Goal: Information Seeking & Learning: Learn about a topic

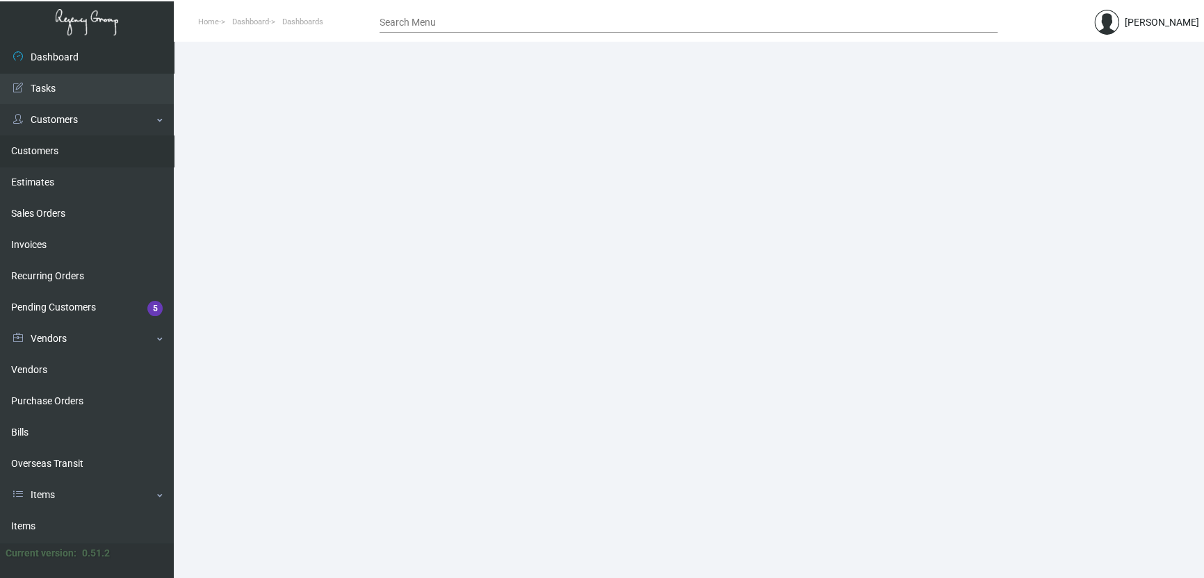
click at [65, 152] on link "Customers" at bounding box center [87, 151] width 174 height 31
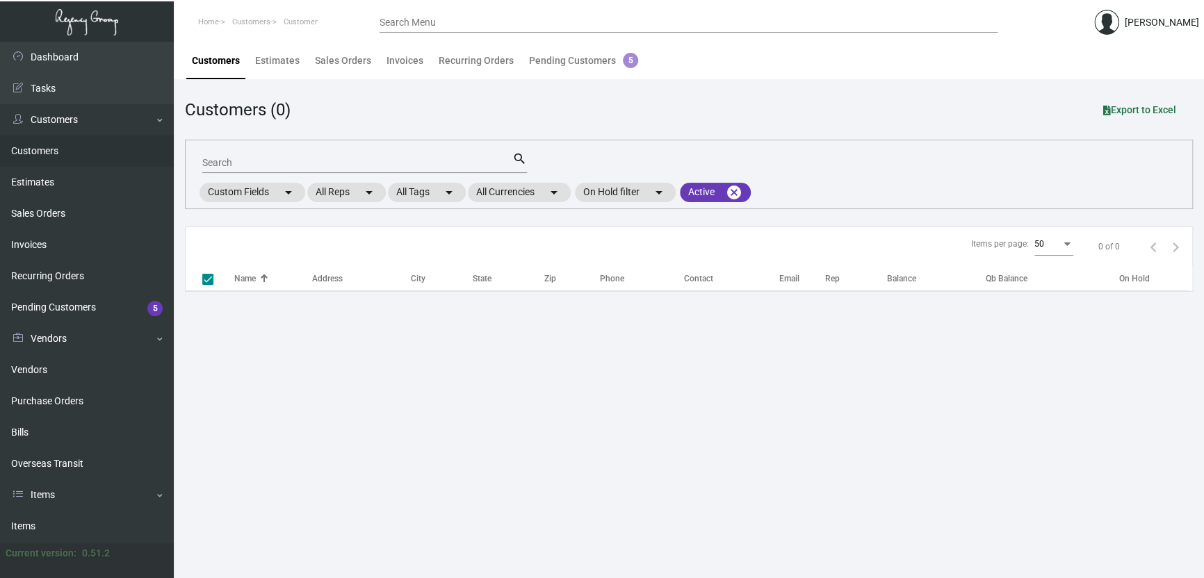
checkbox input "false"
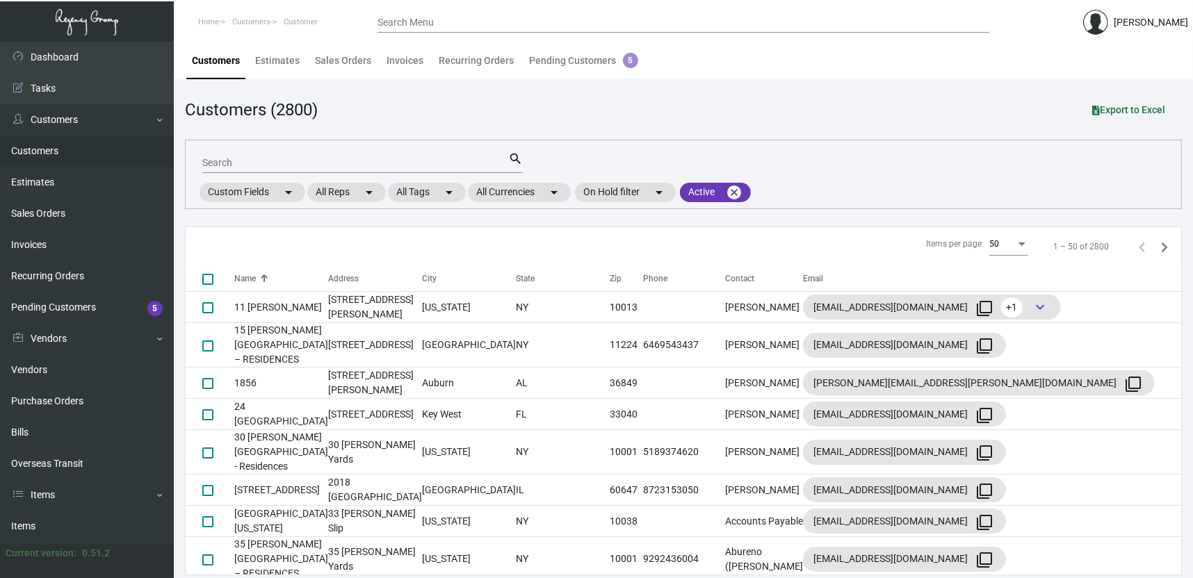
click at [330, 161] on input "Search" at bounding box center [355, 163] width 306 height 11
type input "[PERSON_NAME]"
checkbox input "true"
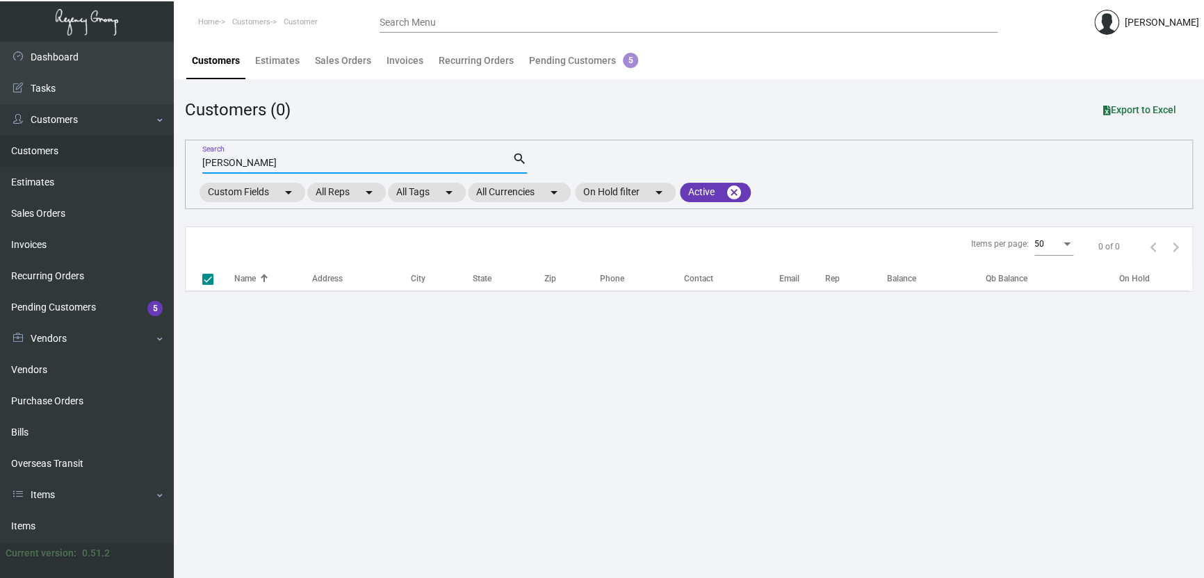
type input "[PERSON_NAME]"
checkbox input "false"
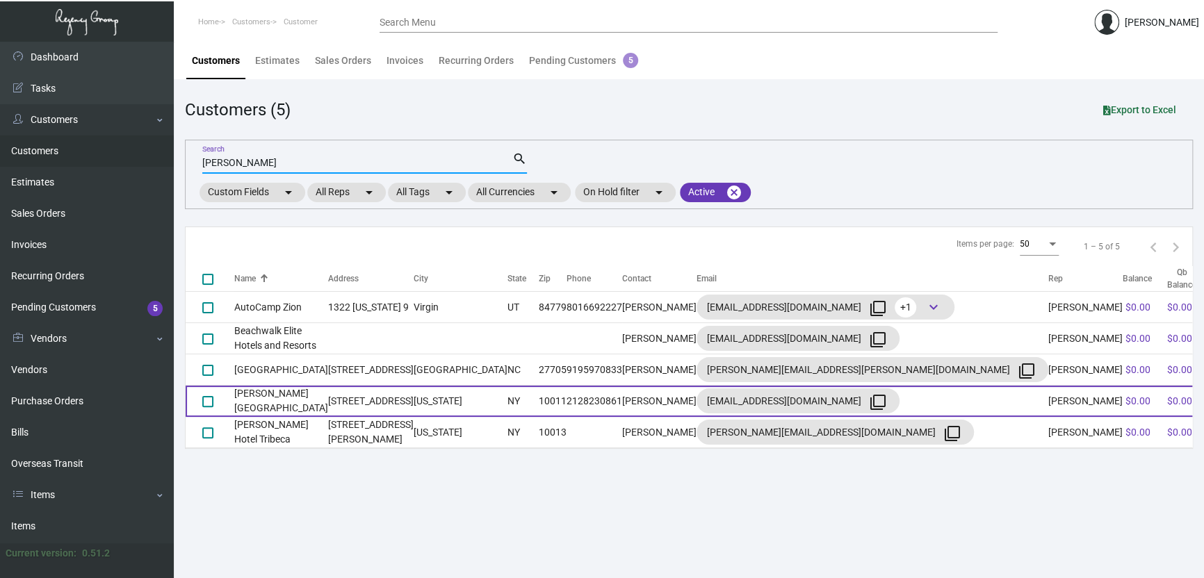
type input "[PERSON_NAME]"
click at [328, 405] on td "[PERSON_NAME][GEOGRAPHIC_DATA]" at bounding box center [281, 401] width 94 height 31
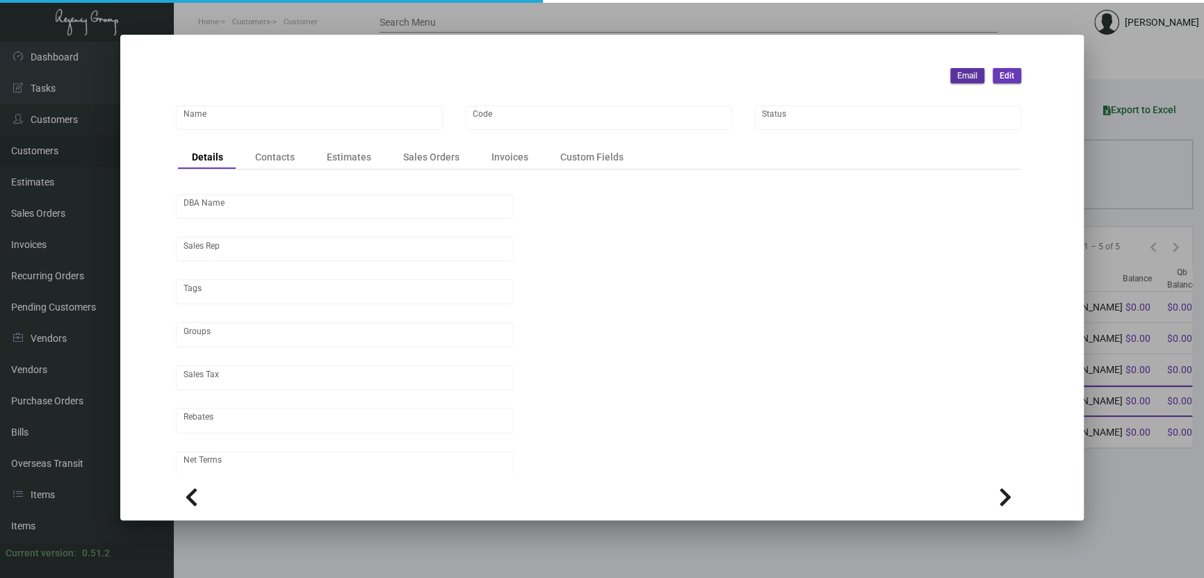
type input "[PERSON_NAME][GEOGRAPHIC_DATA]"
type input "WHGV"
type input "Bridgeton Hotel Management LLC"
type input "[PERSON_NAME]"
type input "[GEOGRAPHIC_DATA]-[GEOGRAPHIC_DATA]"
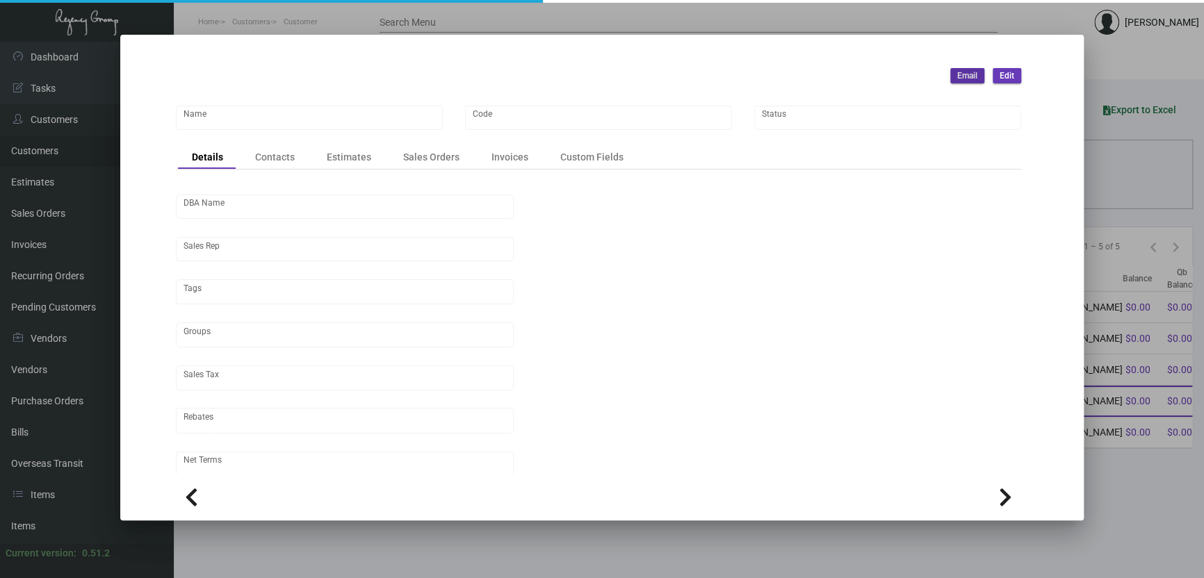
type input "Net 30"
type input "United States Dollar $"
type input "$ 0.00"
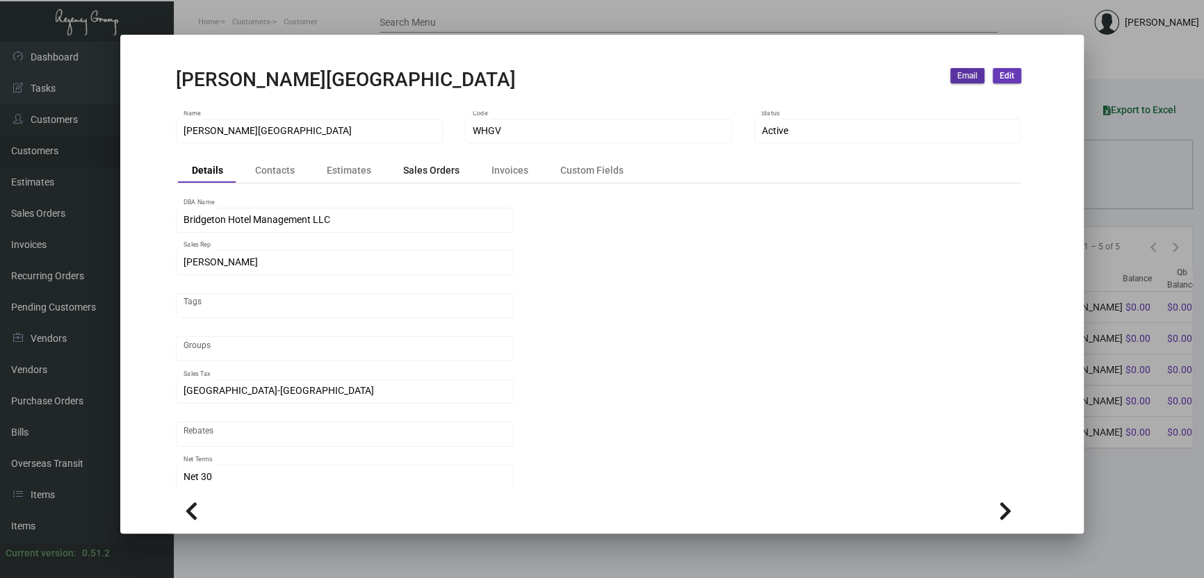
click at [423, 172] on div "Sales Orders" at bounding box center [431, 170] width 56 height 15
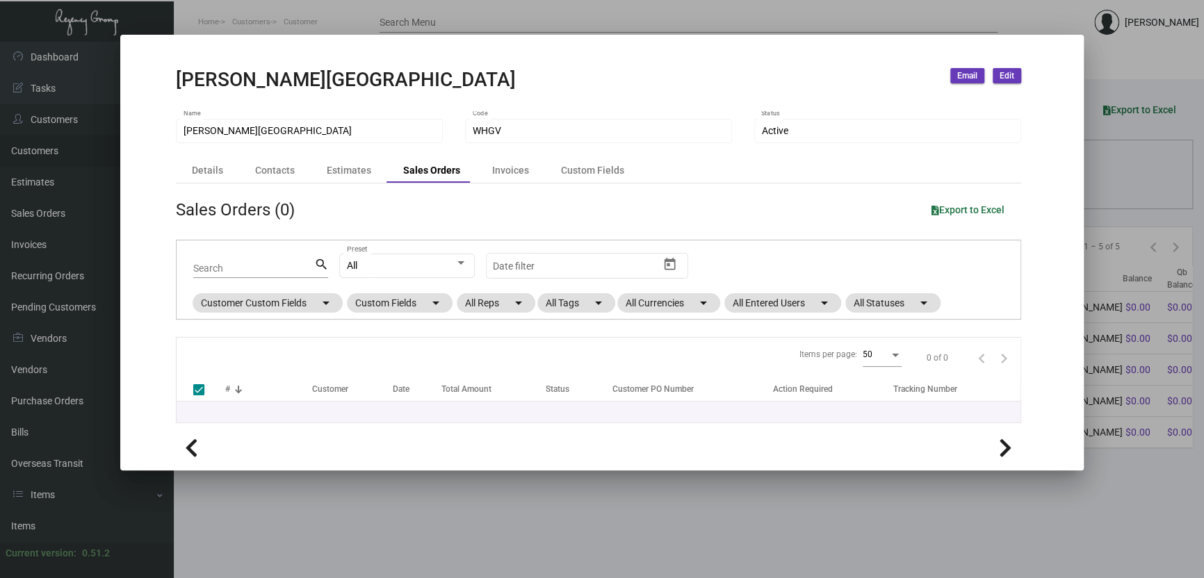
checkbox input "false"
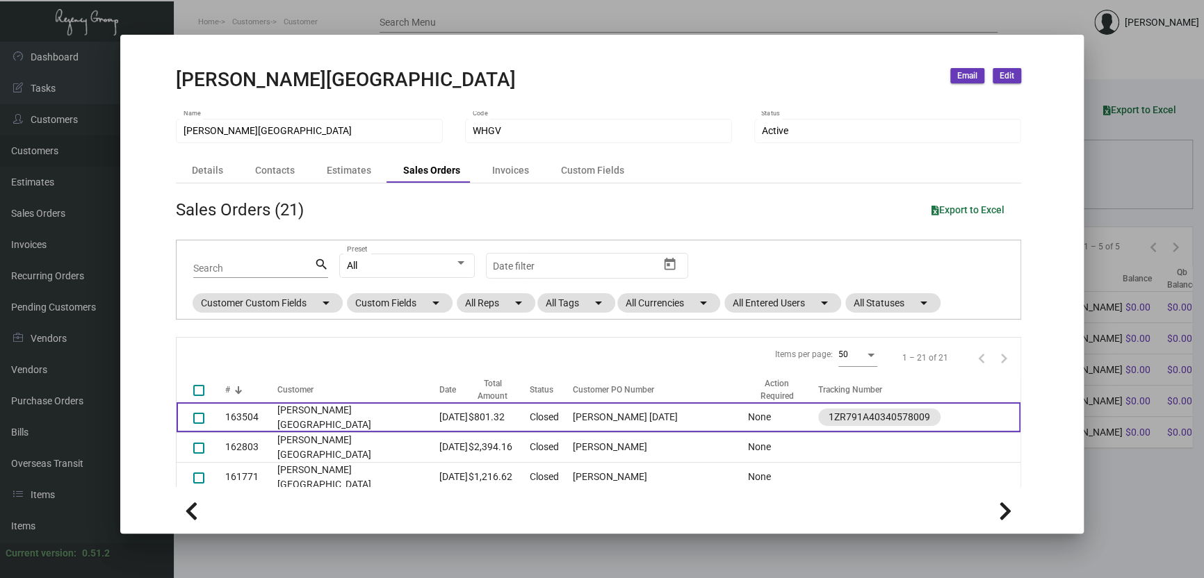
click at [322, 412] on td "[PERSON_NAME][GEOGRAPHIC_DATA]" at bounding box center [358, 418] width 162 height 30
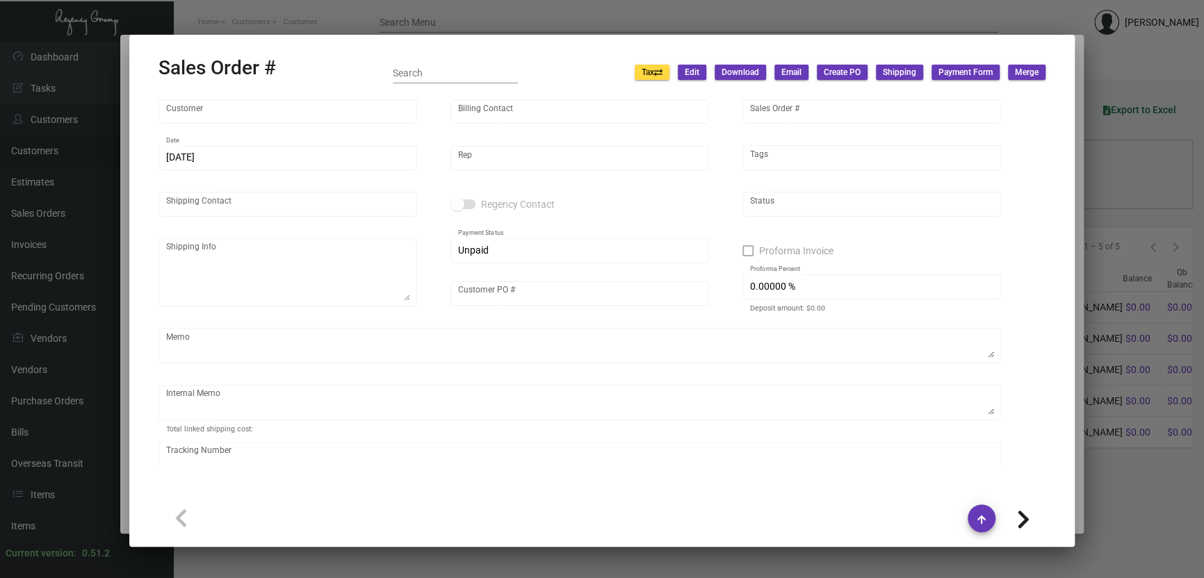
type input "[PERSON_NAME][GEOGRAPHIC_DATA]"
type input "[PERSON_NAME]"
type input "163504"
type input "[DATE]"
type input "[PERSON_NAME]"
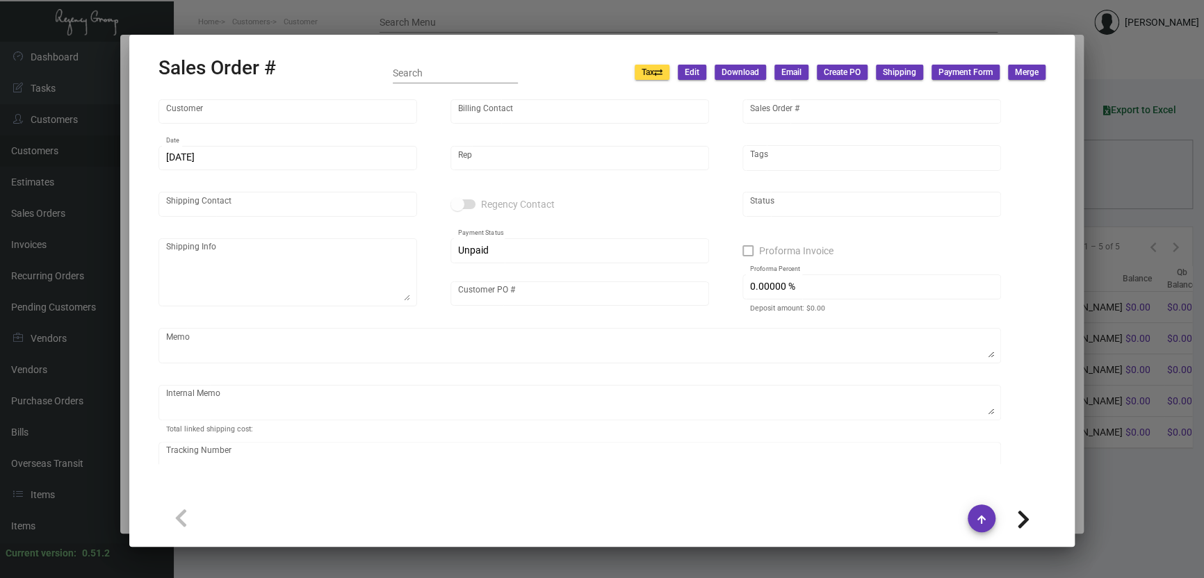
type input "[PERSON_NAME]"
type textarea "[PERSON_NAME][GEOGRAPHIC_DATA] - [PERSON_NAME] [STREET_ADDRESS][US_STATE]"
type input "[PERSON_NAME] [DATE]"
type input "United States Dollar $"
type input "8.50000 %"
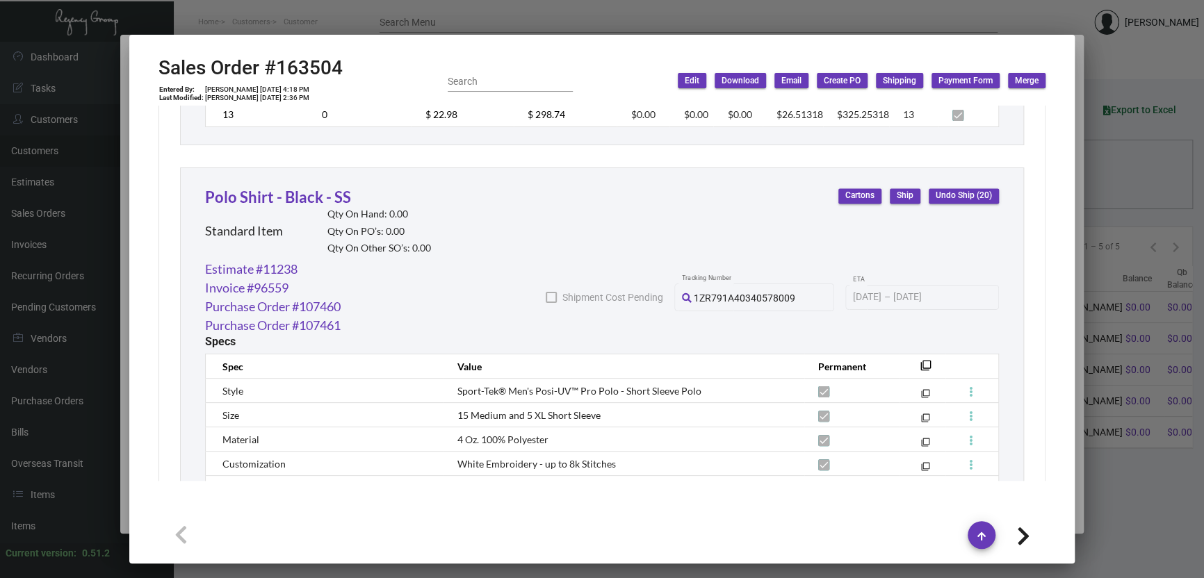
scroll to position [1329, 0]
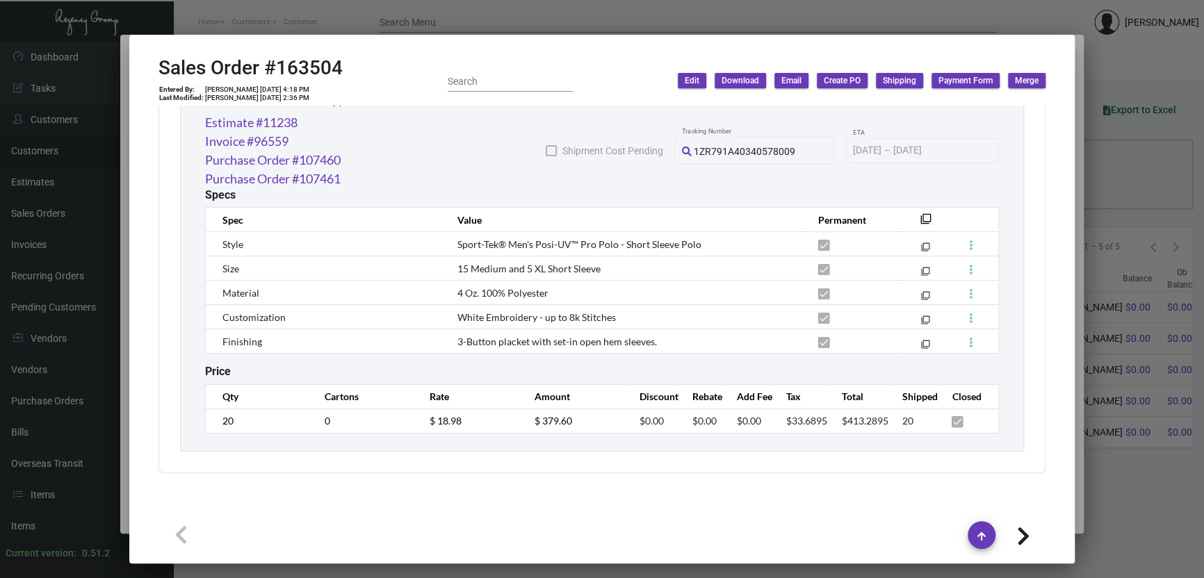
click at [1117, 280] on div at bounding box center [602, 289] width 1204 height 578
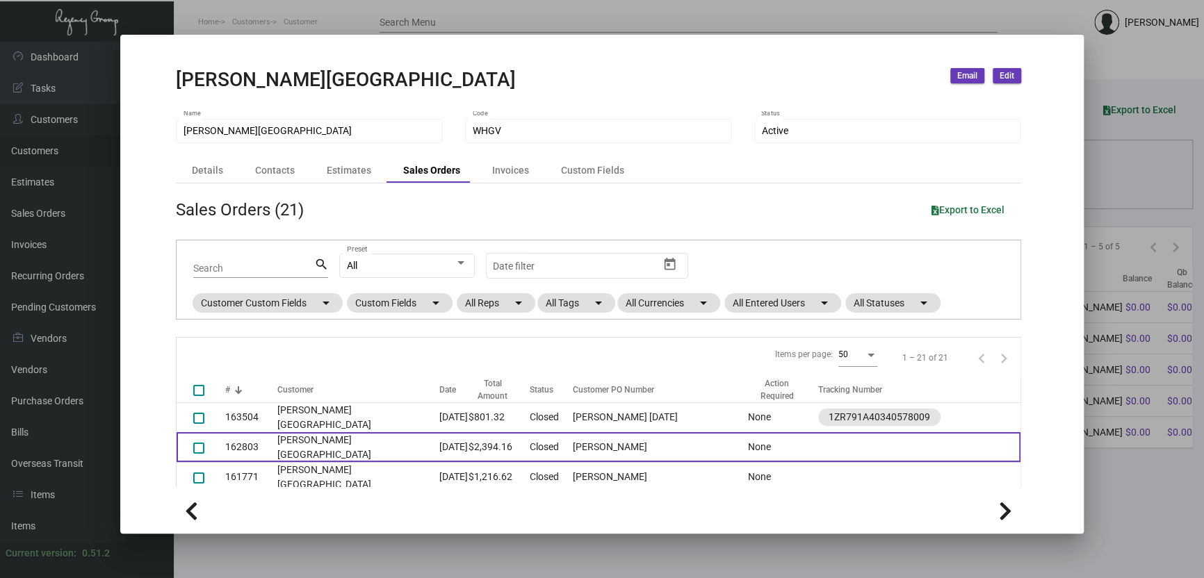
click at [333, 433] on td "[PERSON_NAME][GEOGRAPHIC_DATA]" at bounding box center [358, 447] width 162 height 30
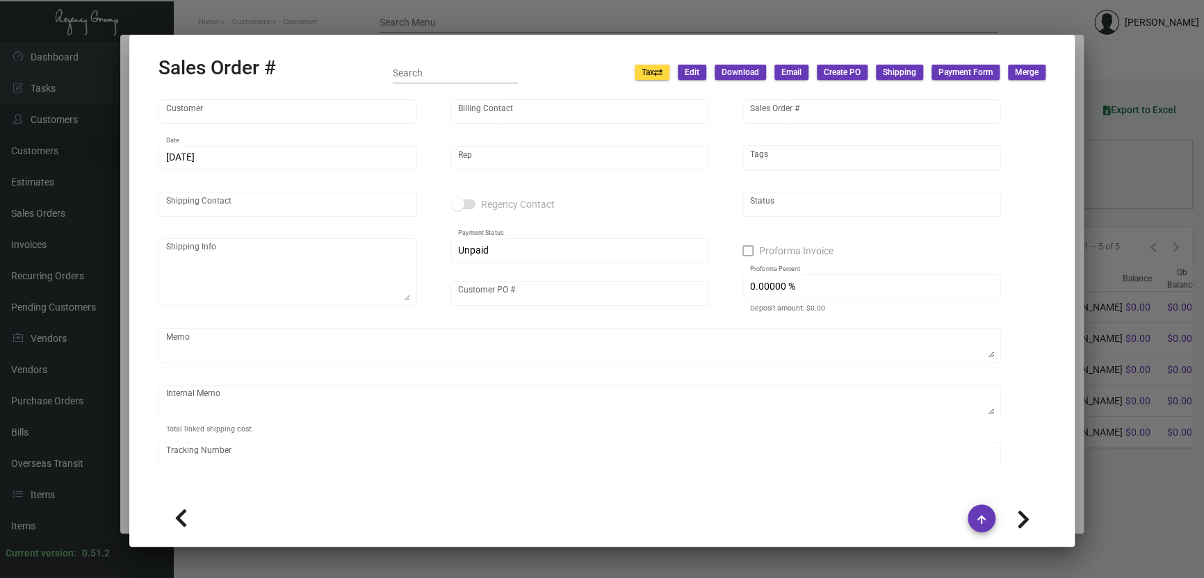
type input "[PERSON_NAME][GEOGRAPHIC_DATA]"
type input "[PERSON_NAME]"
type input "162803"
type input "[DATE]"
type input "[PERSON_NAME]"
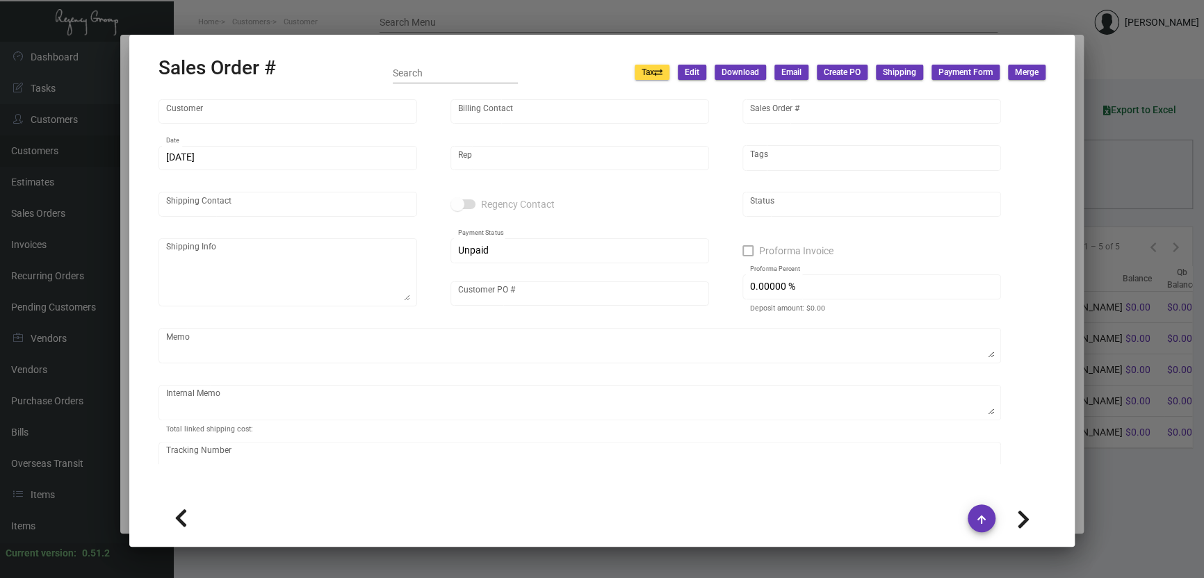
type input "[PERSON_NAME]"
type textarea "[PERSON_NAME][GEOGRAPHIC_DATA] - [PERSON_NAME] [STREET_ADDRESS][US_STATE]"
type input "[PERSON_NAME]"
type input "United States Dollar $"
type input "$ 0.00"
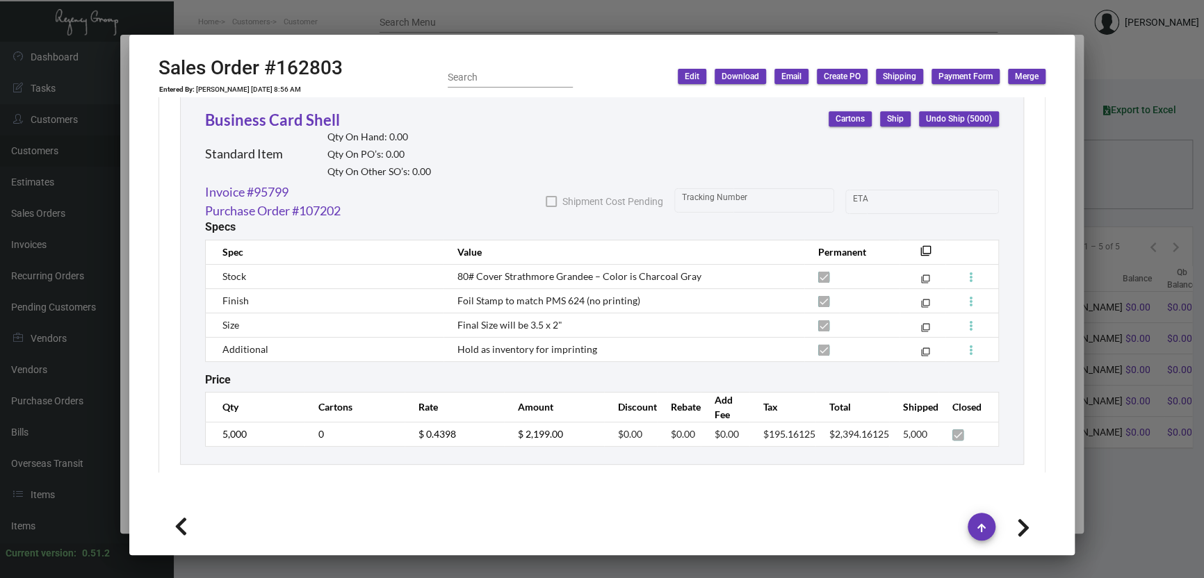
scroll to position [784, 0]
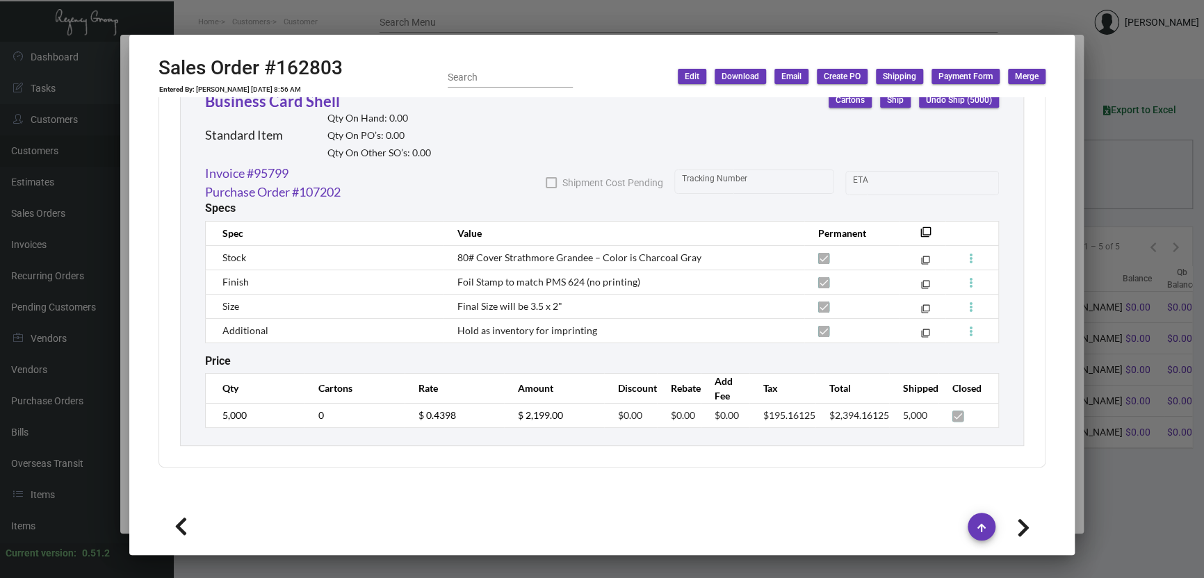
click at [1138, 341] on div at bounding box center [602, 289] width 1204 height 578
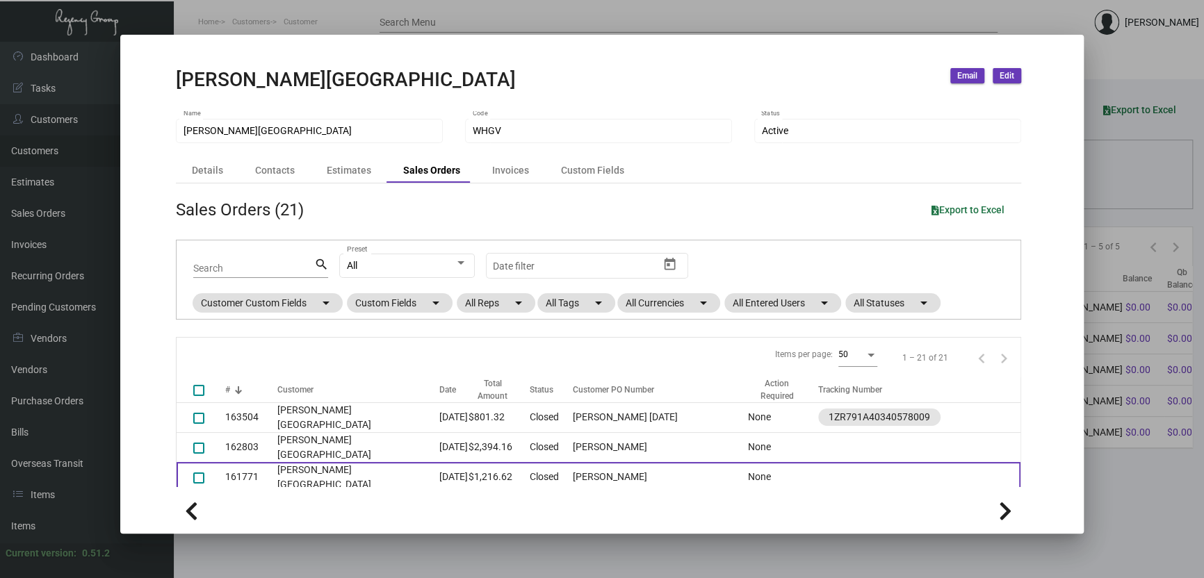
click at [296, 462] on td "[PERSON_NAME][GEOGRAPHIC_DATA]" at bounding box center [358, 477] width 162 height 30
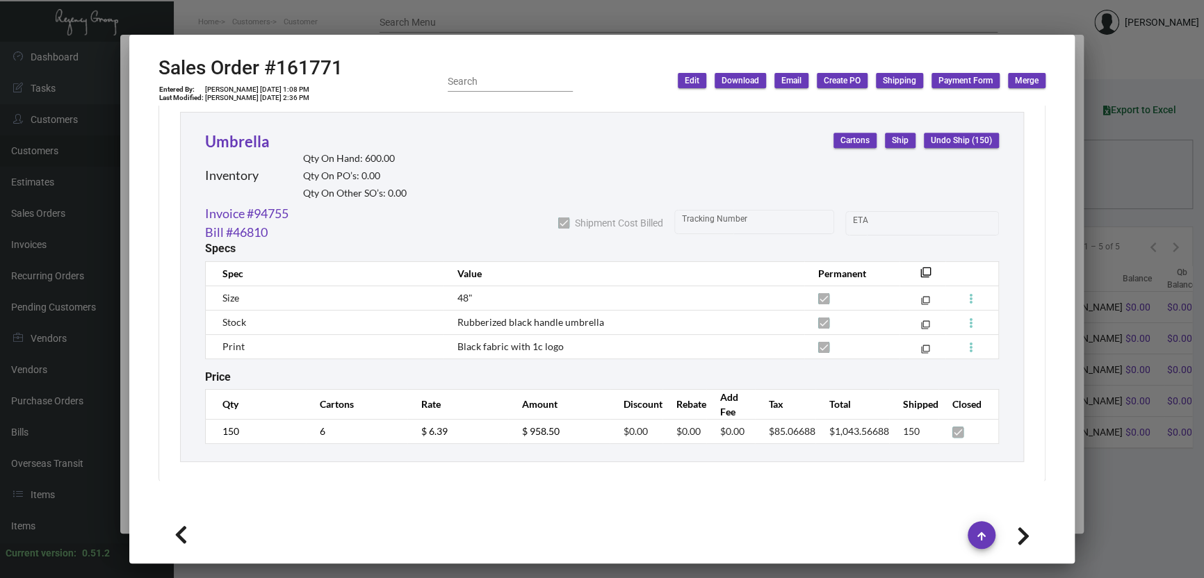
scroll to position [759, 0]
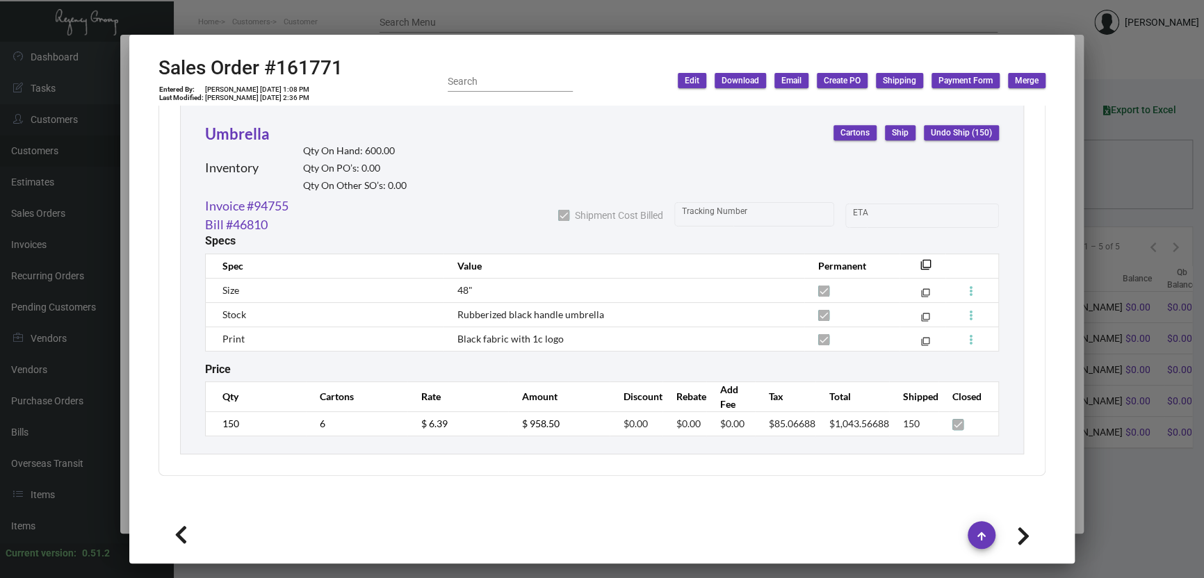
click at [1117, 360] on div at bounding box center [602, 289] width 1204 height 578
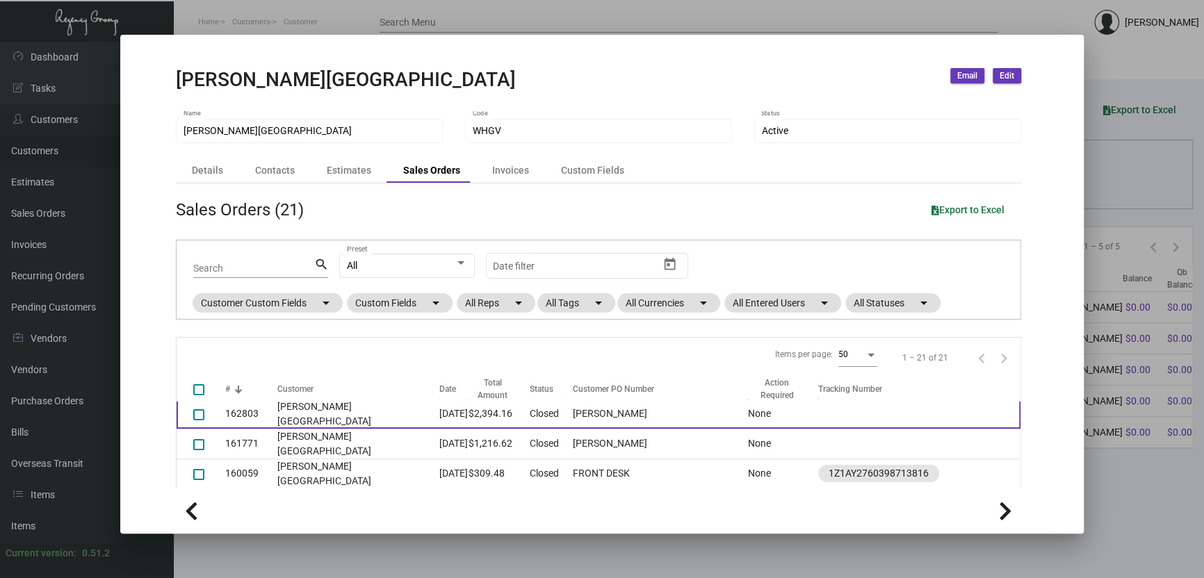
scroll to position [0, 0]
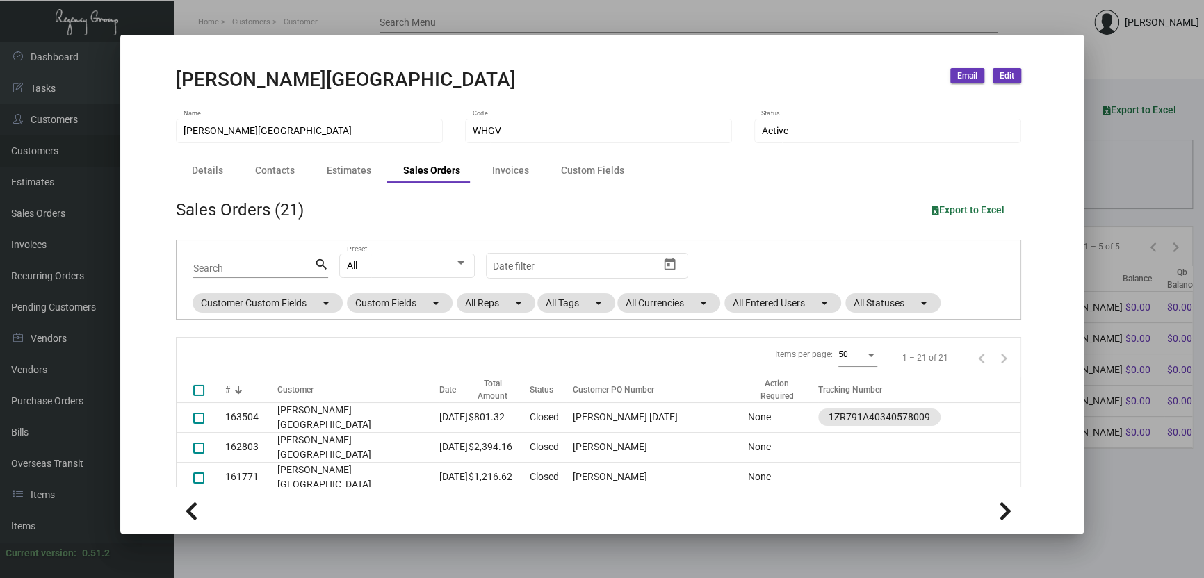
click at [330, 492] on td "[PERSON_NAME][GEOGRAPHIC_DATA]" at bounding box center [358, 507] width 162 height 30
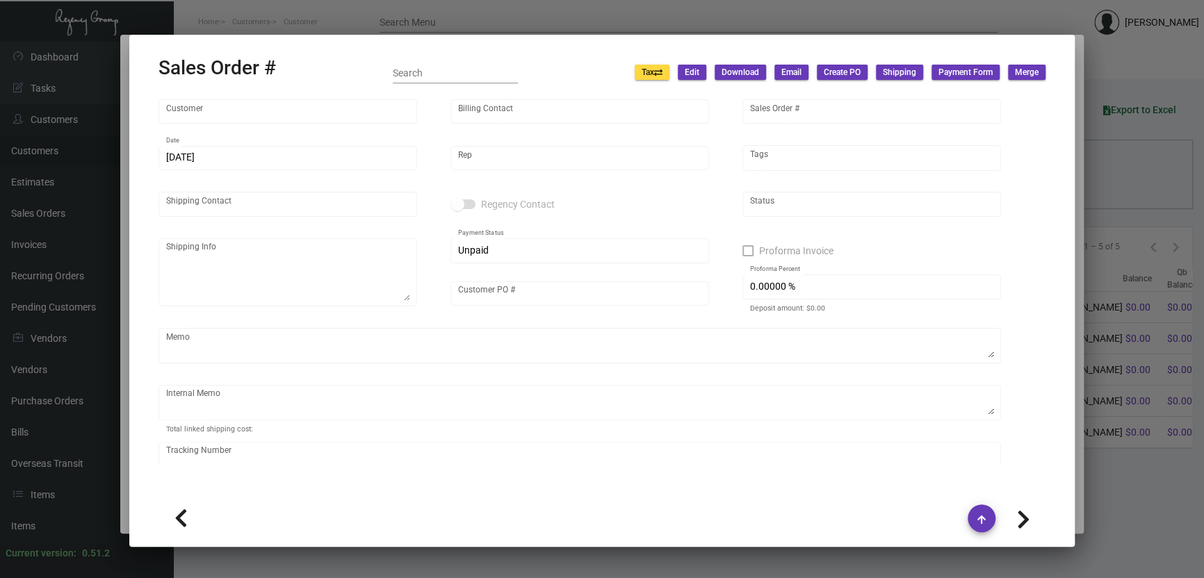
type input "[PERSON_NAME][GEOGRAPHIC_DATA]"
type input "[PERSON_NAME]"
type input "160059"
type input "[DATE]"
type input "[PERSON_NAME]"
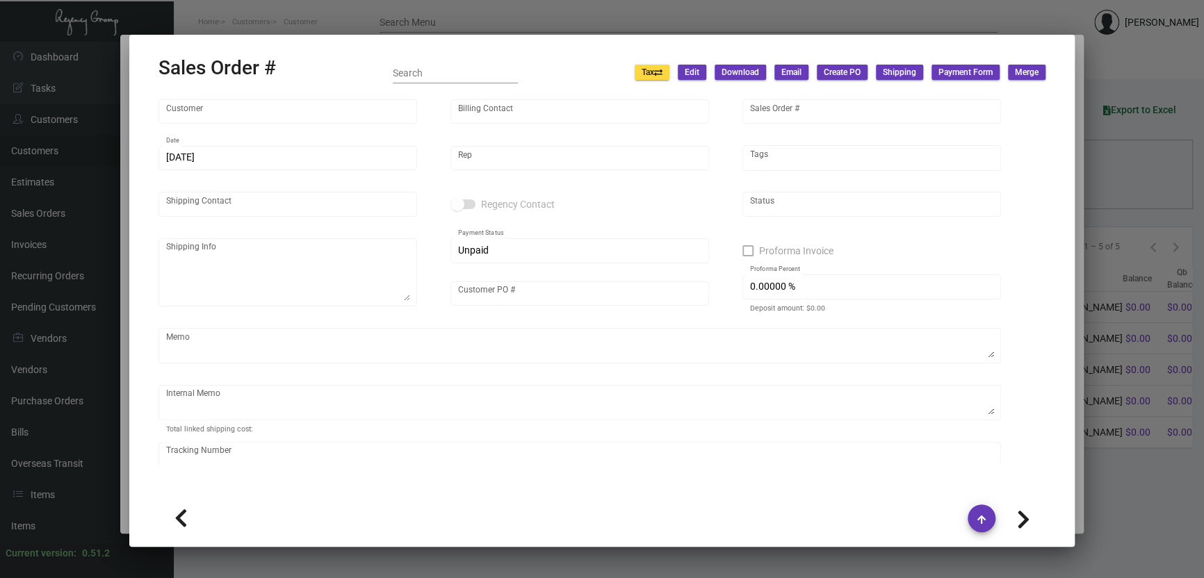
type input "[PERSON_NAME]"
type textarea "[PERSON_NAME][GEOGRAPHIC_DATA] - [PERSON_NAME] [STREET_ADDRESS][US_STATE]"
type input "FRONT DESK"
type textarea "[DATE] Shipped from [PERSON_NAME] Printing by UPS Ground Cost $11.25"
type input "United States Dollar $"
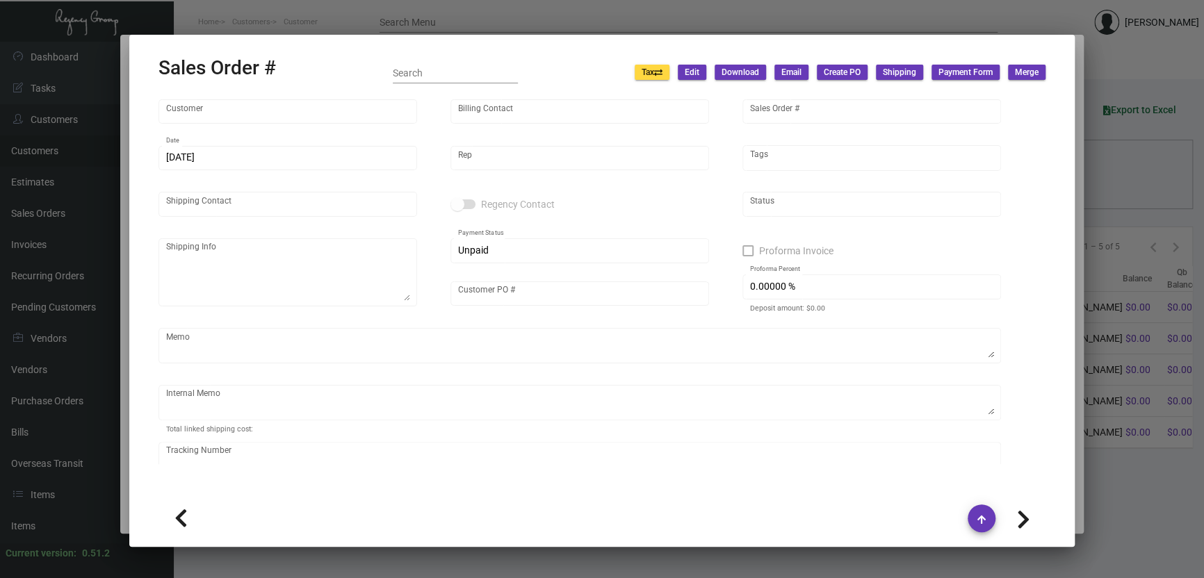
type input "$ 36.25"
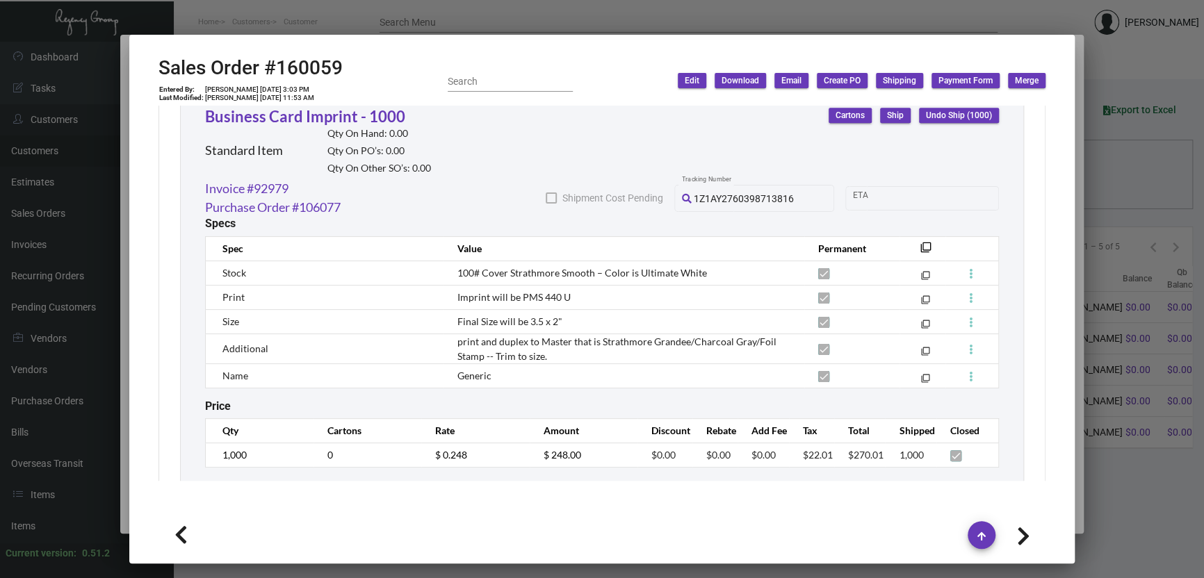
scroll to position [807, 0]
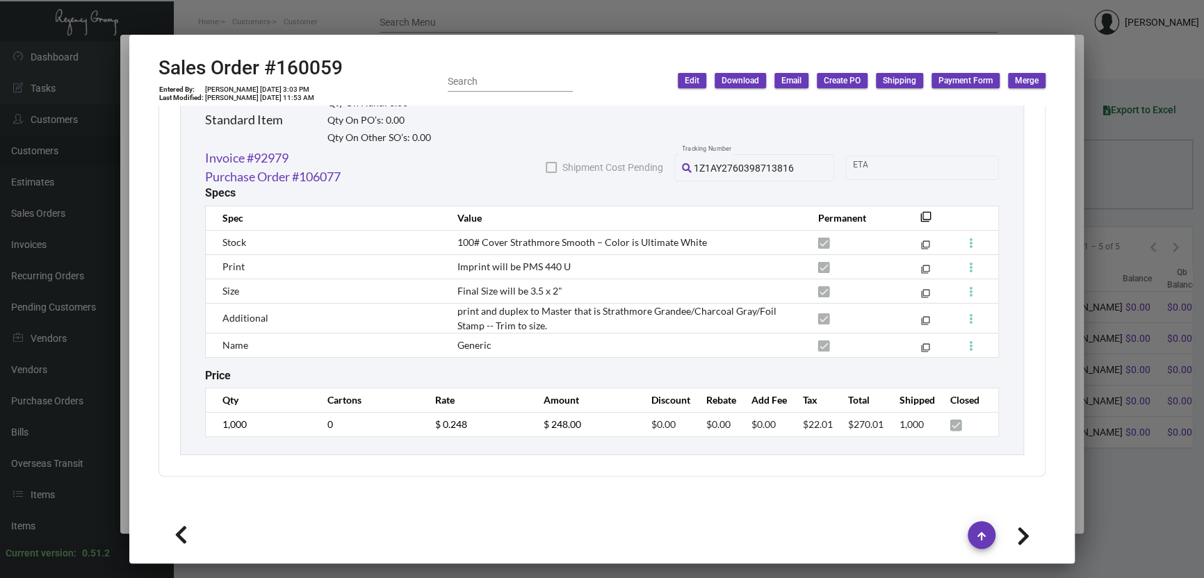
click at [1145, 246] on div at bounding box center [602, 289] width 1204 height 578
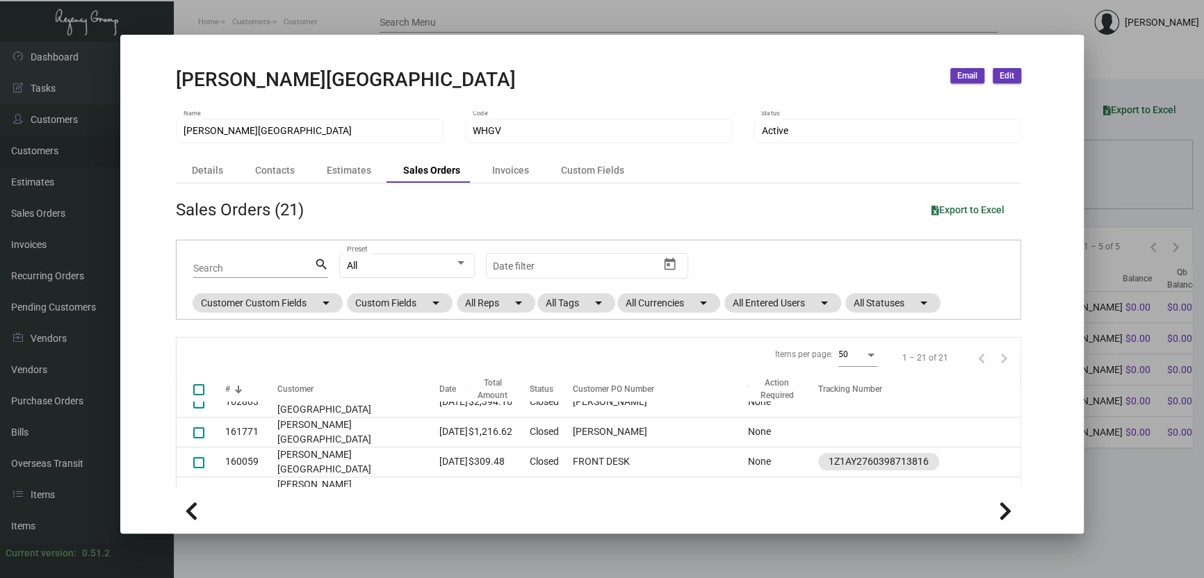
scroll to position [69, 0]
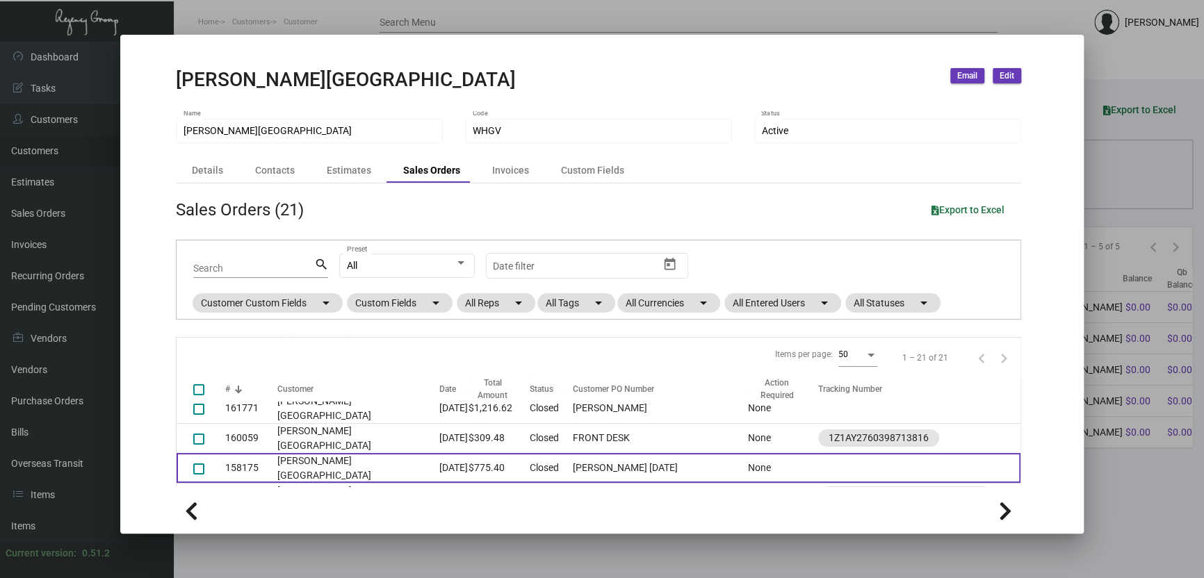
click at [283, 453] on td "[PERSON_NAME][GEOGRAPHIC_DATA]" at bounding box center [358, 468] width 162 height 30
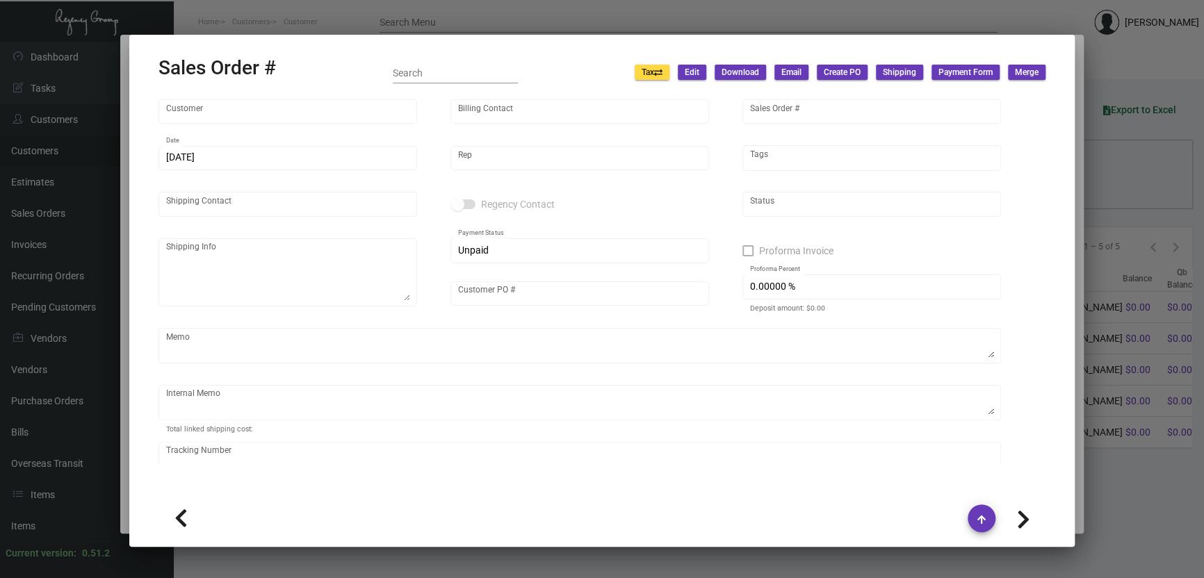
type input "[PERSON_NAME][GEOGRAPHIC_DATA]"
type input "[PERSON_NAME]"
type input "158175"
type input "[DATE]"
type input "[PERSON_NAME]"
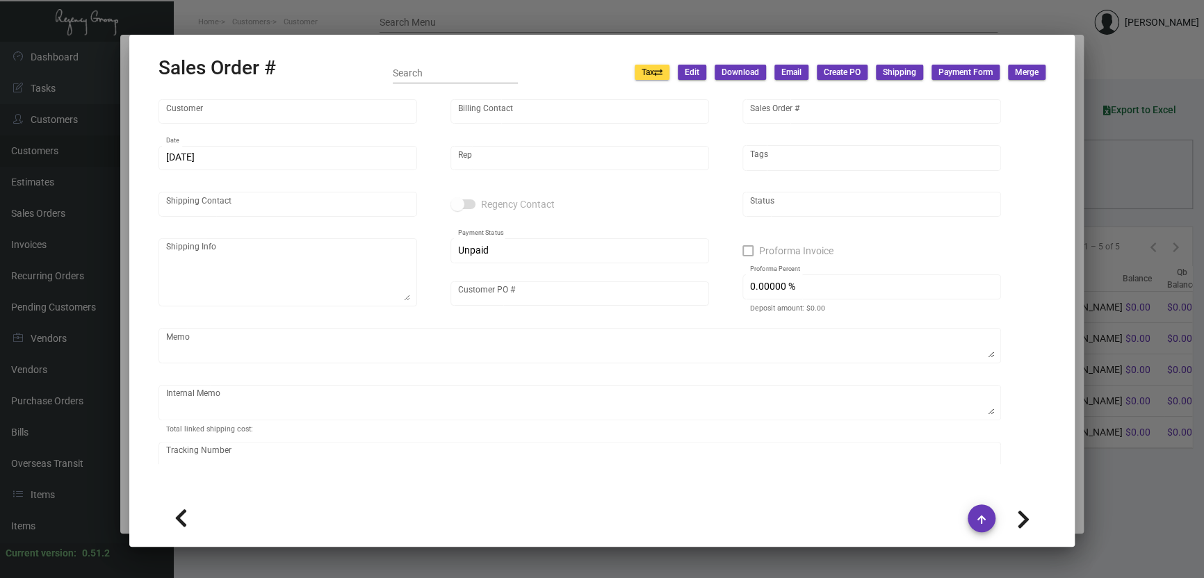
type input "[PERSON_NAME]"
type textarea "[PERSON_NAME][GEOGRAPHIC_DATA] - [PERSON_NAME] [STREET_ADDRESS][US_STATE]"
type input "[PERSON_NAME] [DATE]"
type textarea "[DATE]. [PERSON_NAME], [GEOGRAPHIC_DATA], Delivery"
type input "United States Dollar $"
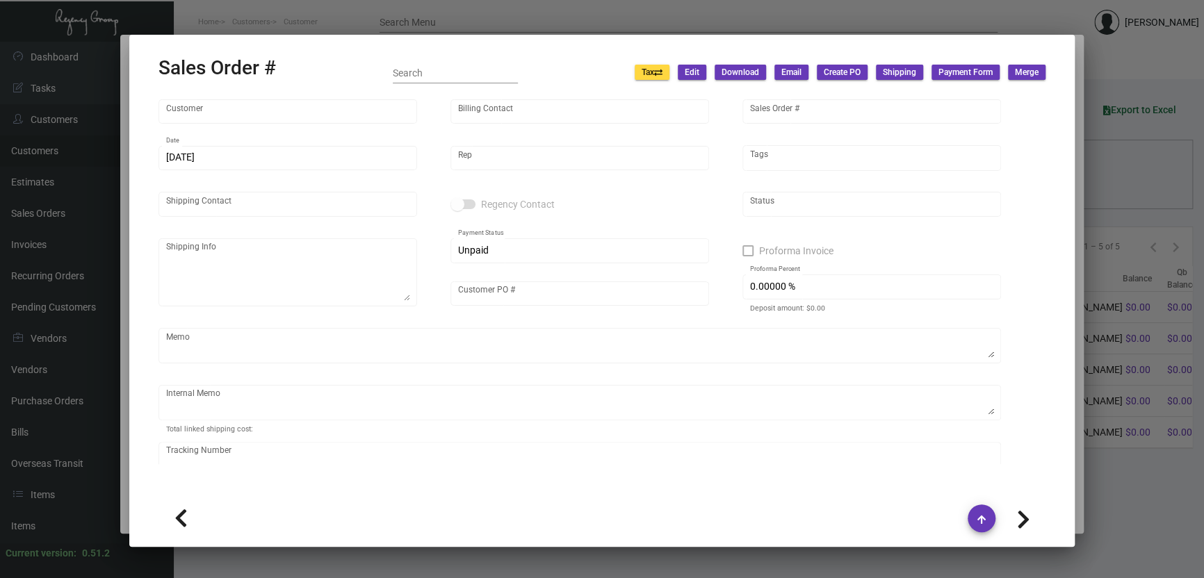
type input "$ 98.75"
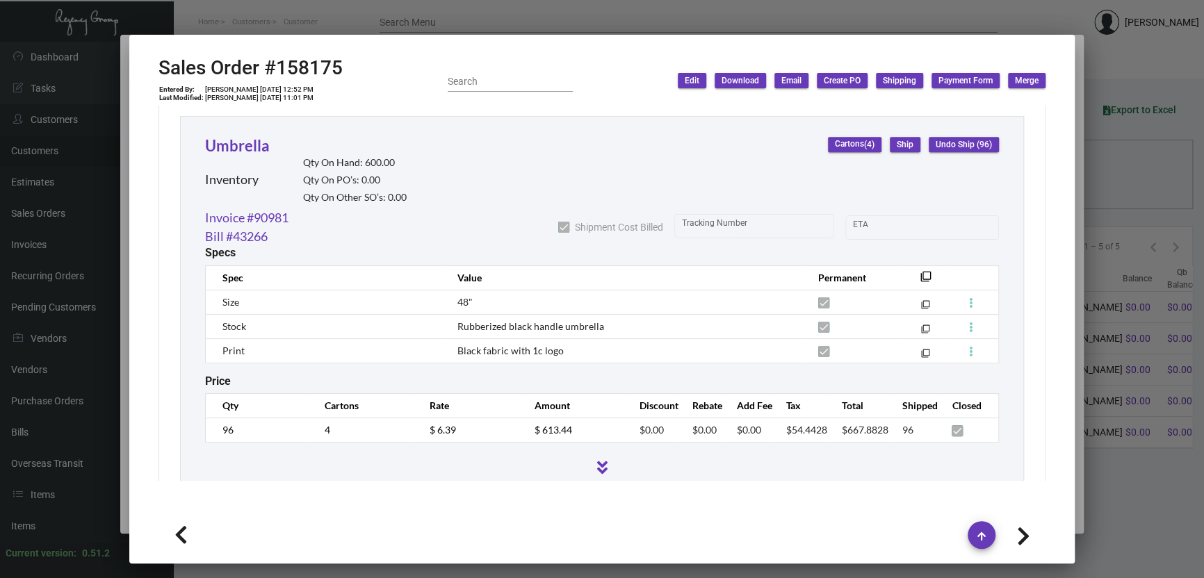
scroll to position [793, 0]
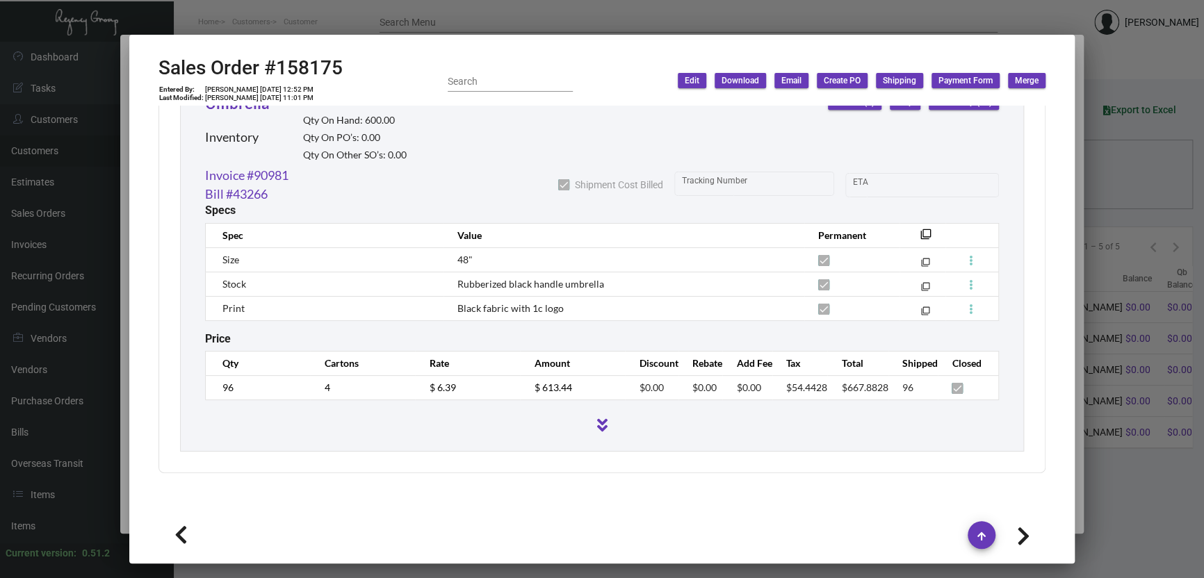
click at [1129, 314] on div at bounding box center [602, 289] width 1204 height 578
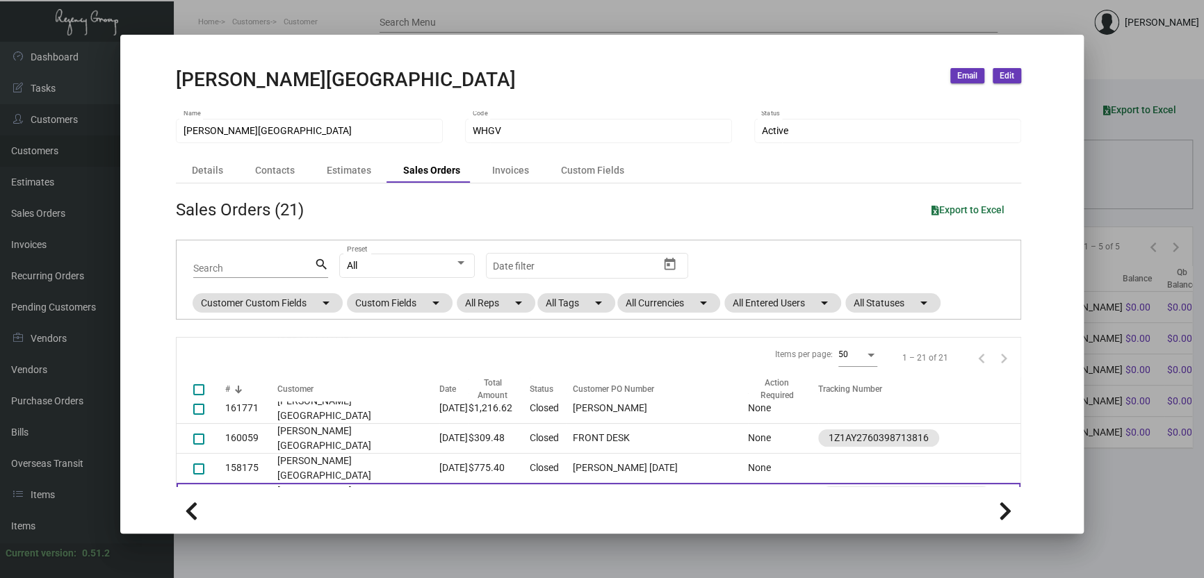
click at [298, 483] on td "[PERSON_NAME][GEOGRAPHIC_DATA]" at bounding box center [358, 498] width 162 height 30
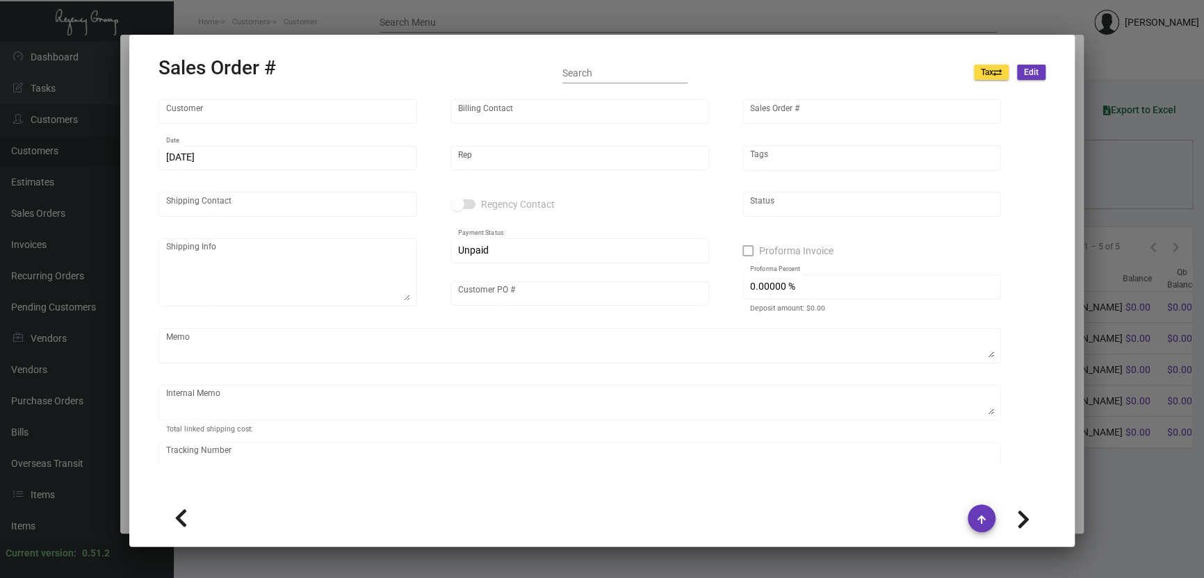
type input "[PERSON_NAME][GEOGRAPHIC_DATA]"
type input "[PERSON_NAME]"
type input "155907"
type input "[DATE]"
type input "[PERSON_NAME]"
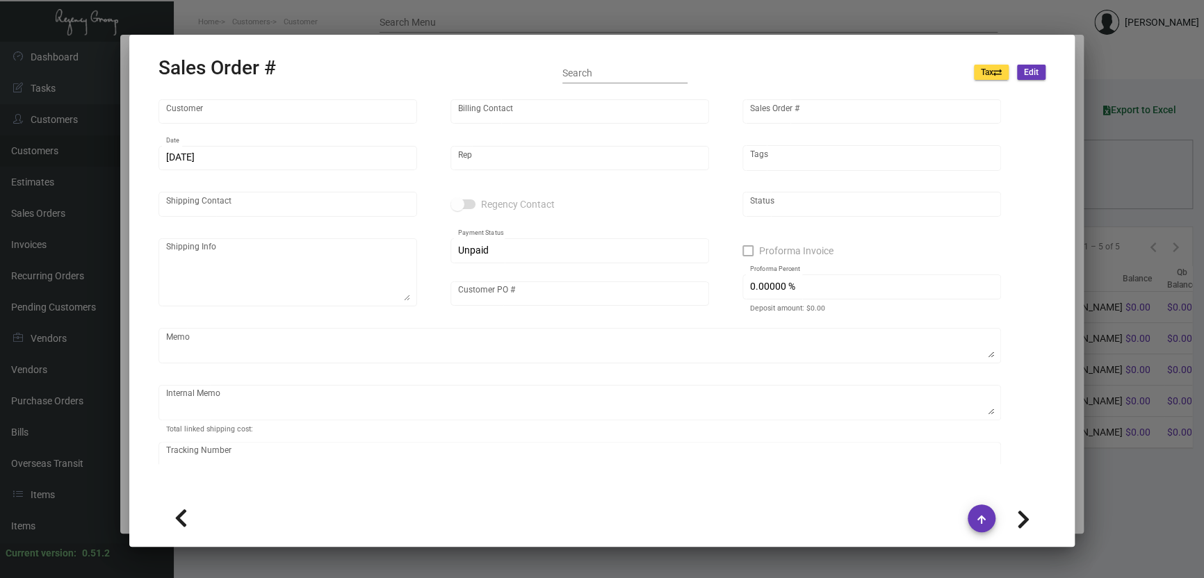
type input "[PERSON_NAME]"
type textarea "[PERSON_NAME][GEOGRAPHIC_DATA] [GEOGRAPHIC_DATA] - [PERSON_NAME] [STREET_ADDRES…"
type input "[PERSON_NAME]"
type textarea "[DATE] Shipped from [PERSON_NAME] Printing by UPS Ground TK#1Z1AY2760399207353 …"
type input "United States Dollar $"
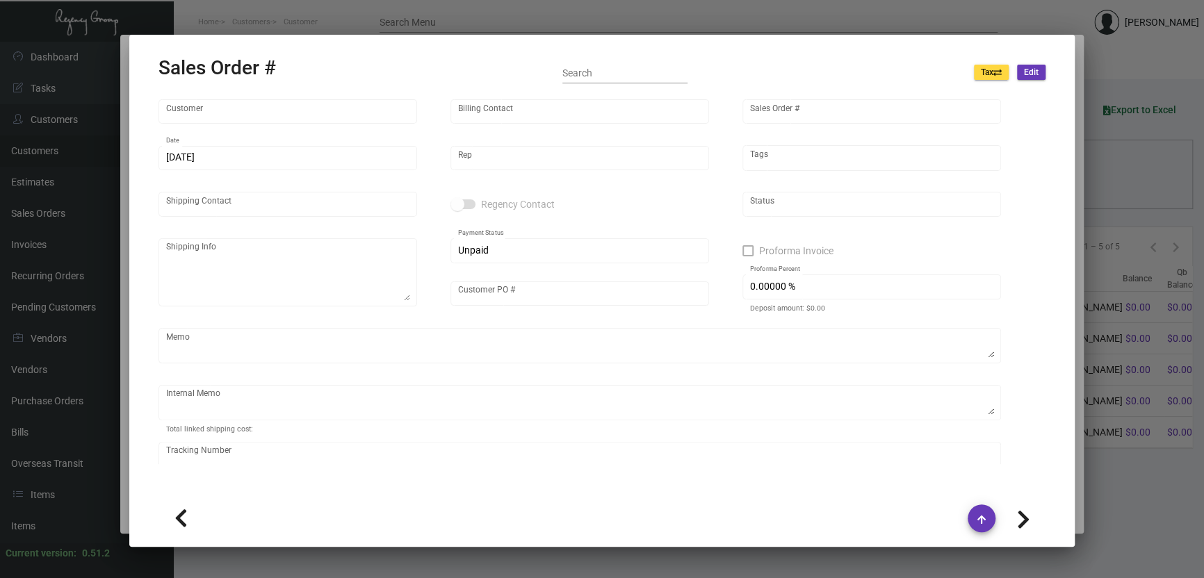
type input "8.50000 %"
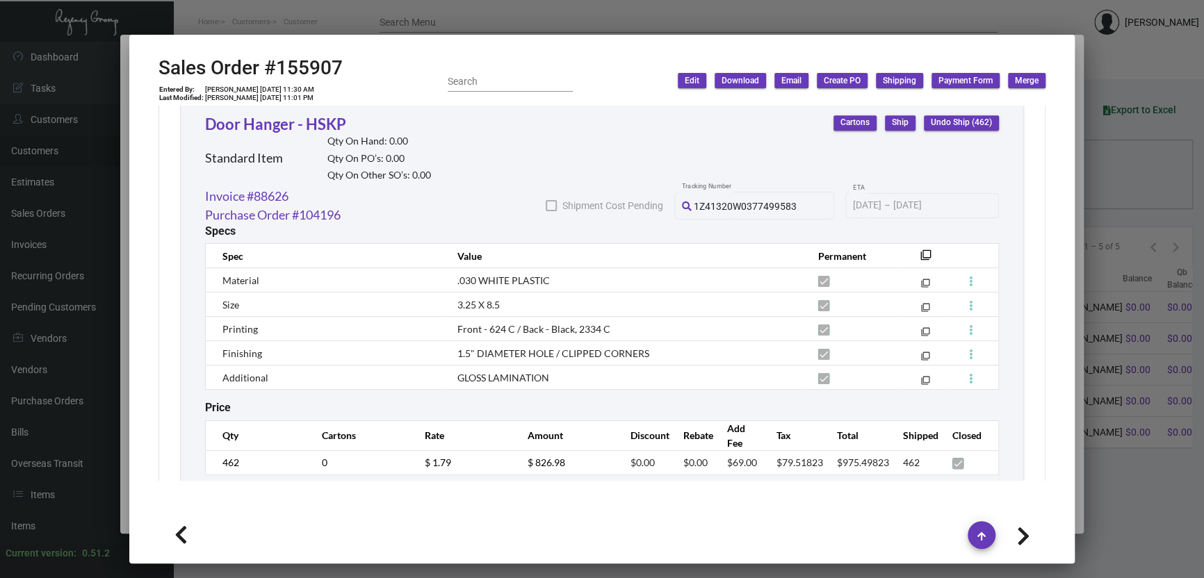
scroll to position [1170, 0]
click at [1092, 333] on div at bounding box center [602, 289] width 1204 height 578
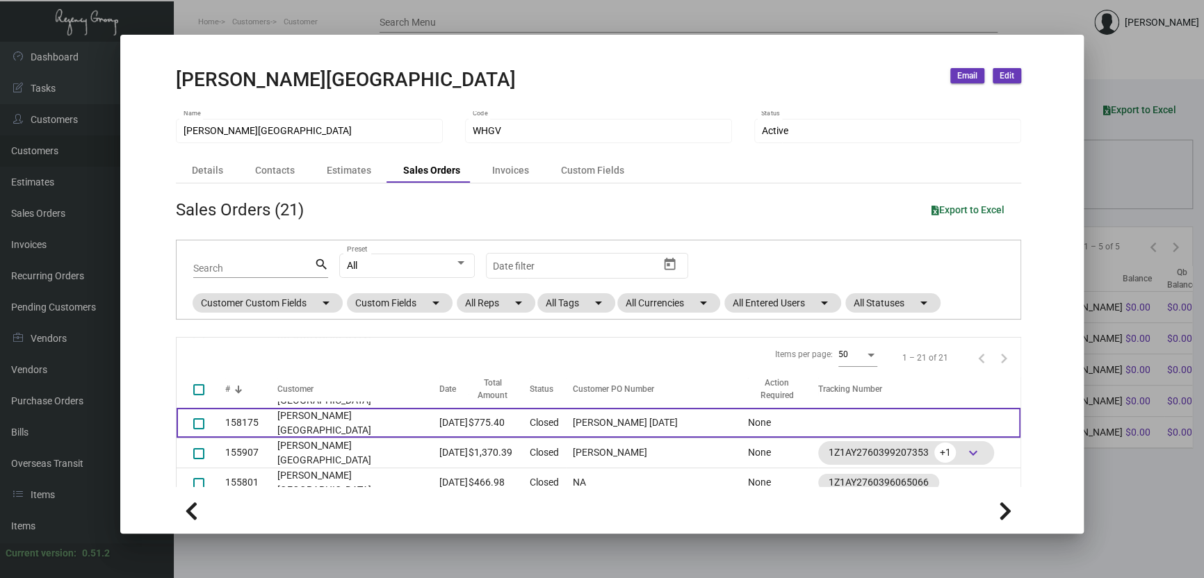
scroll to position [139, 0]
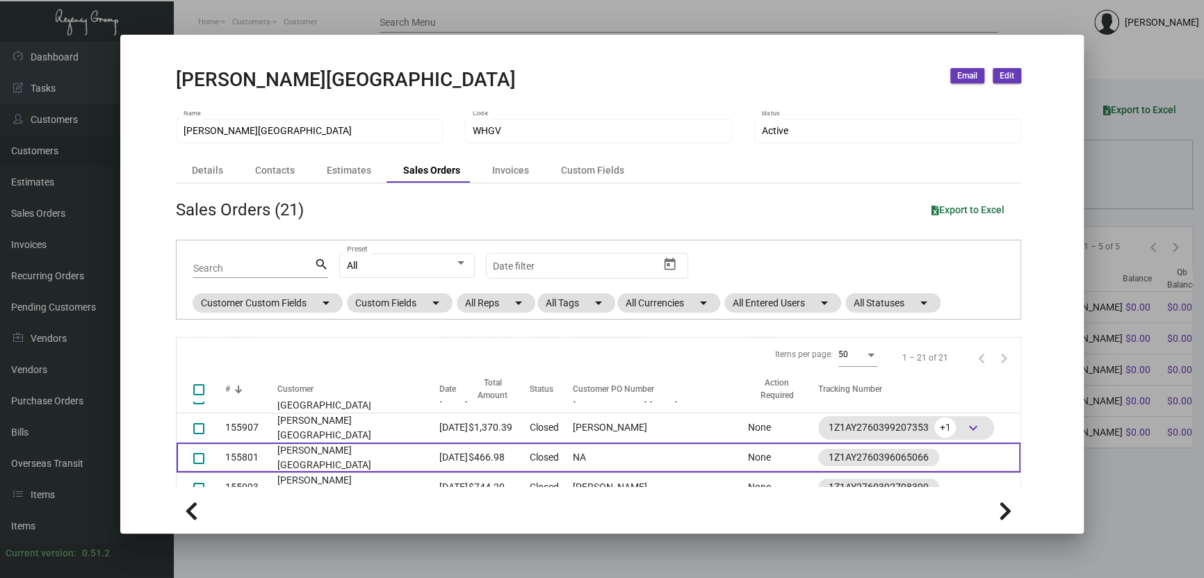
click at [311, 443] on td "[PERSON_NAME][GEOGRAPHIC_DATA]" at bounding box center [358, 458] width 162 height 30
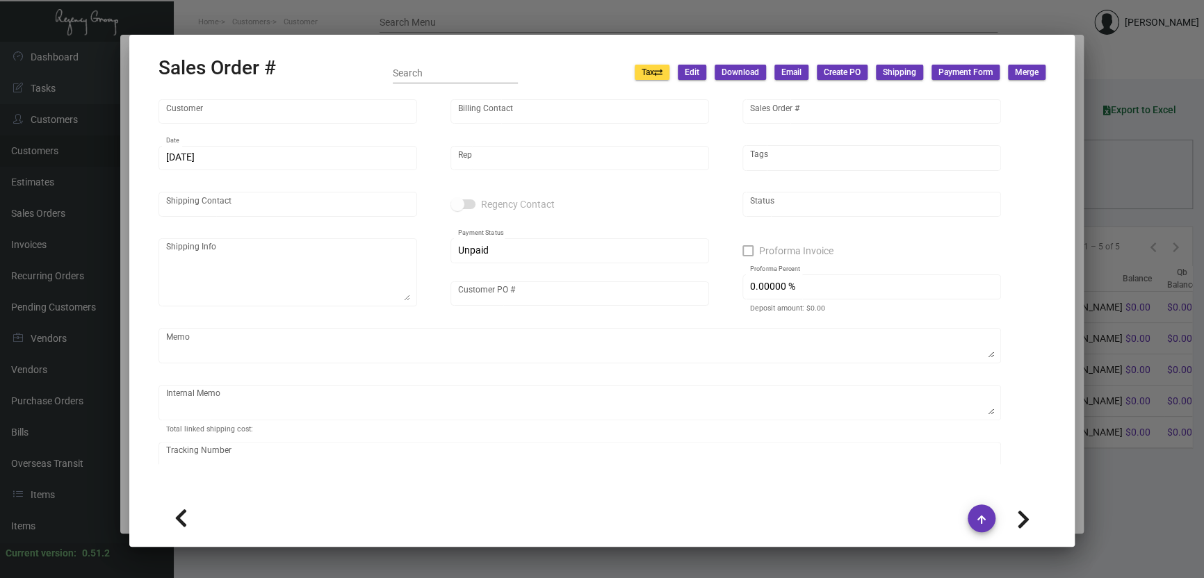
type input "[PERSON_NAME][GEOGRAPHIC_DATA]"
type input "[PERSON_NAME]"
type input "155801"
type input "[DATE]"
type input "[PERSON_NAME]"
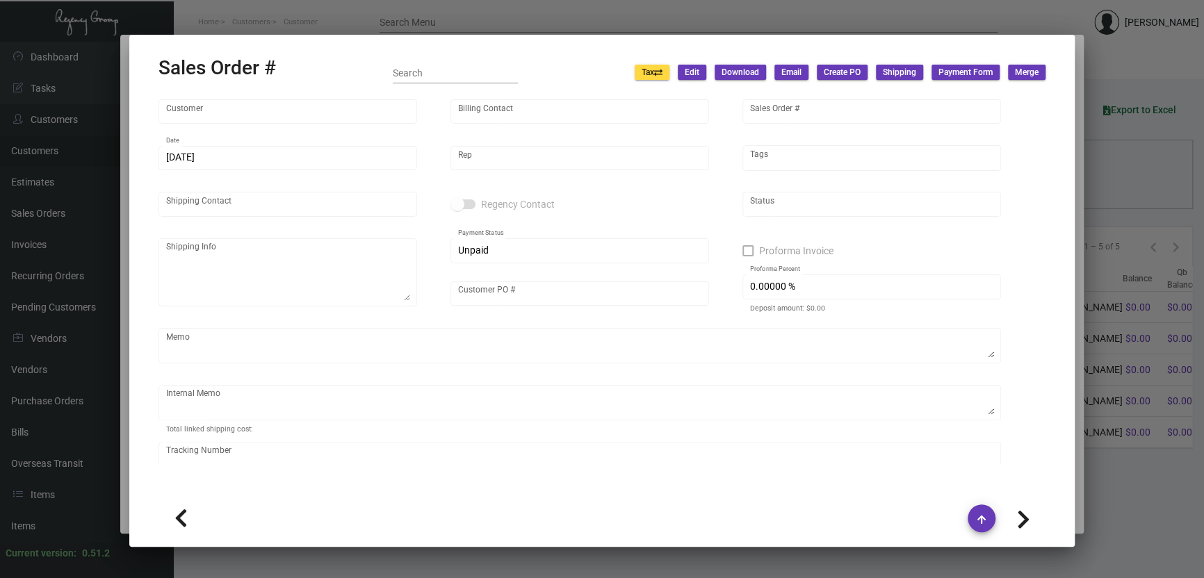
type input "[PERSON_NAME]"
type textarea "[PERSON_NAME][GEOGRAPHIC_DATA] - [PERSON_NAME] [STREET_ADDRESS][US_STATE]"
type input "NA"
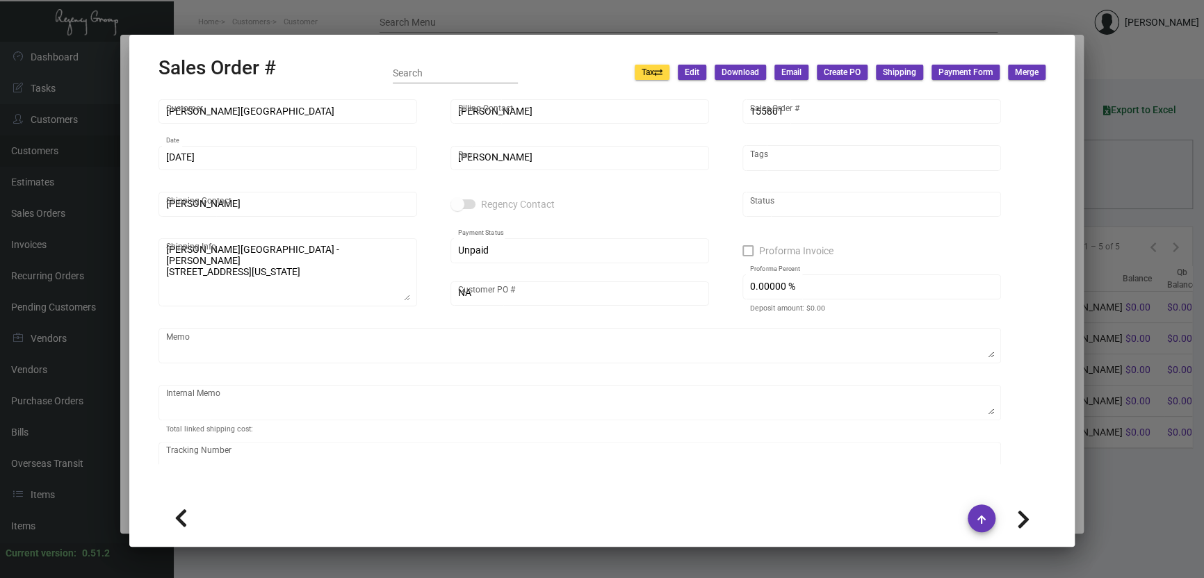
type textarea "[DATE] Shipped from [PERSON_NAME] Printing by UPS Ground Cost $11.25"
type input "United States Dollar $"
type input "$ 28.91"
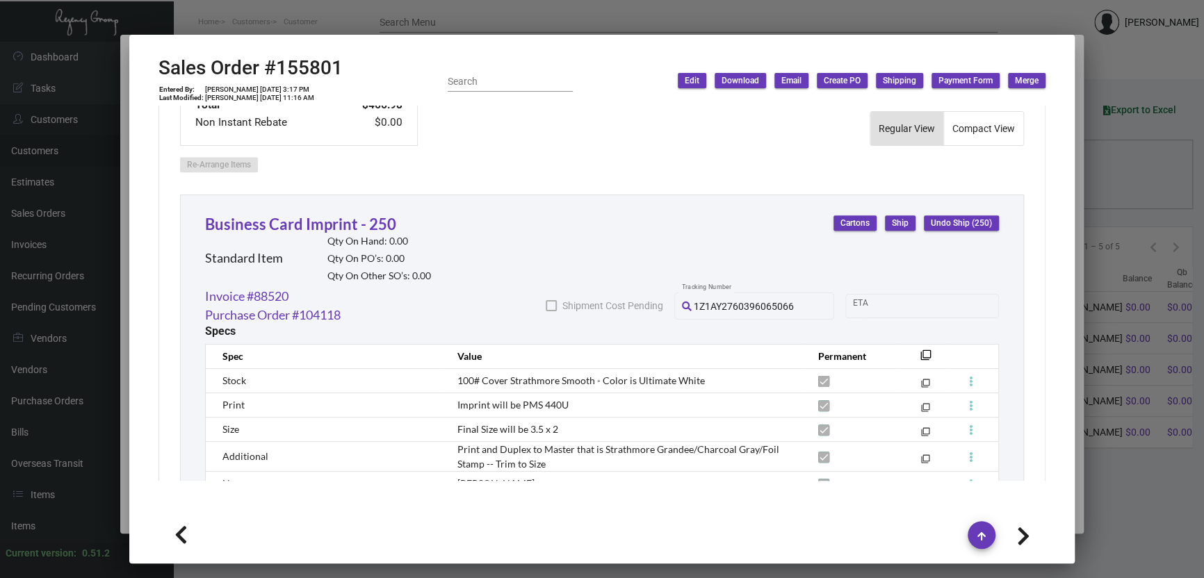
scroll to position [695, 0]
click at [1105, 399] on div at bounding box center [602, 289] width 1204 height 578
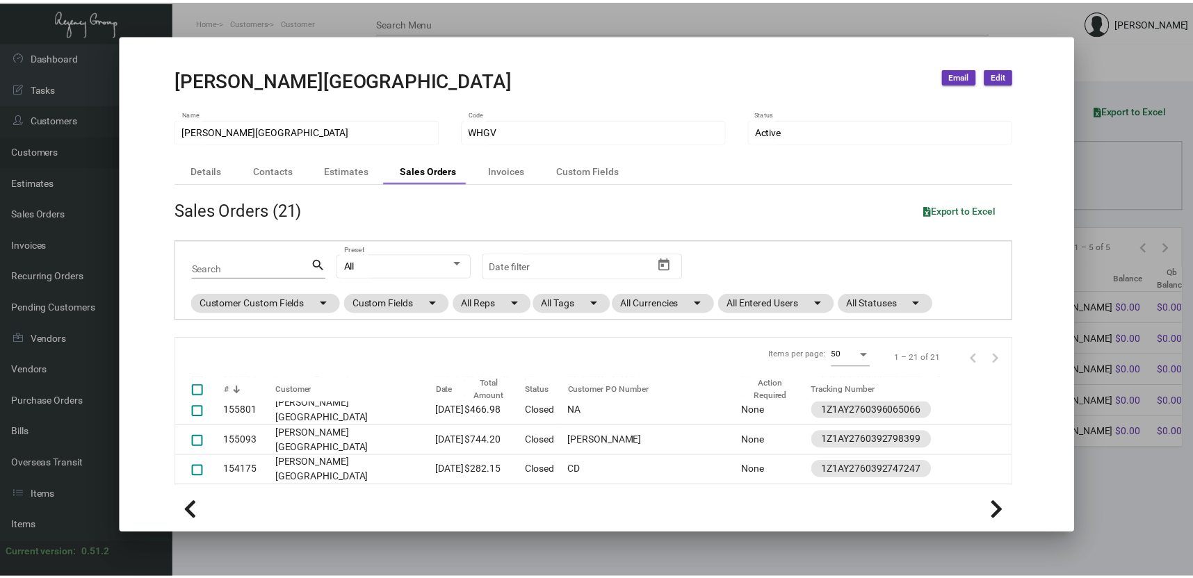
scroll to position [208, 0]
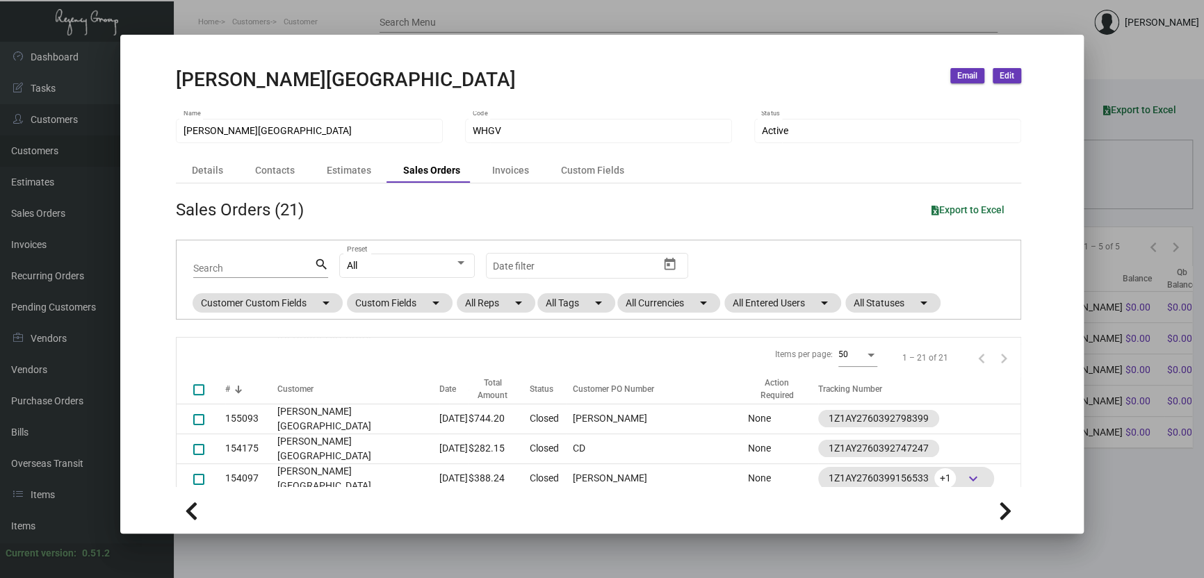
click at [598, 561] on div at bounding box center [602, 289] width 1204 height 578
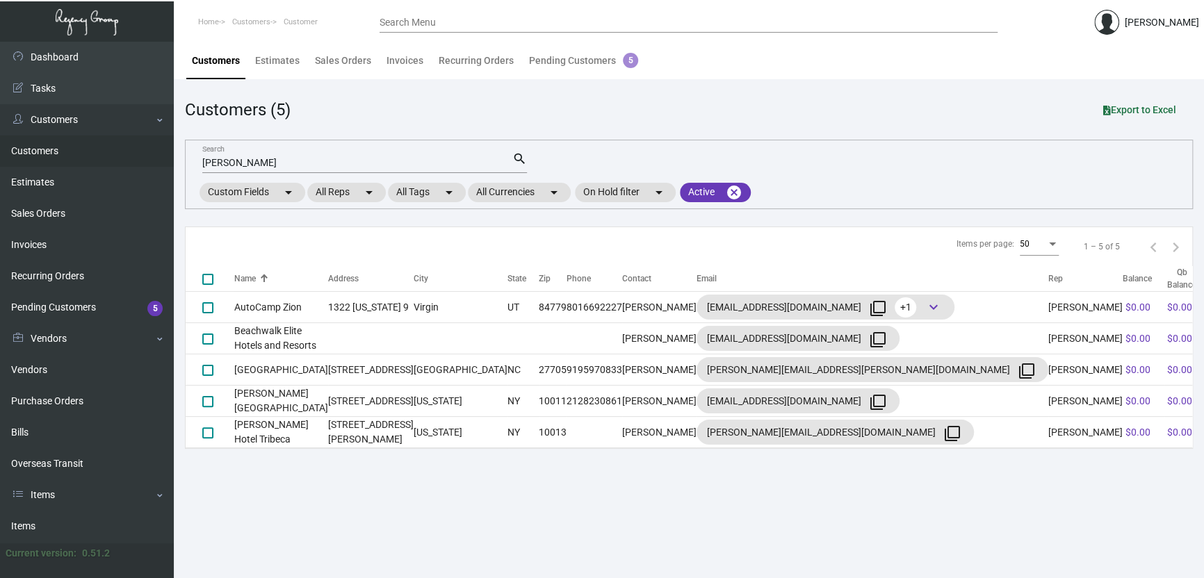
click at [598, 558] on main "Customers Estimates Sales Orders Invoices Recurring Orders Pending Customers 5 …" at bounding box center [689, 310] width 1030 height 537
click at [47, 526] on link "Items" at bounding box center [87, 526] width 174 height 31
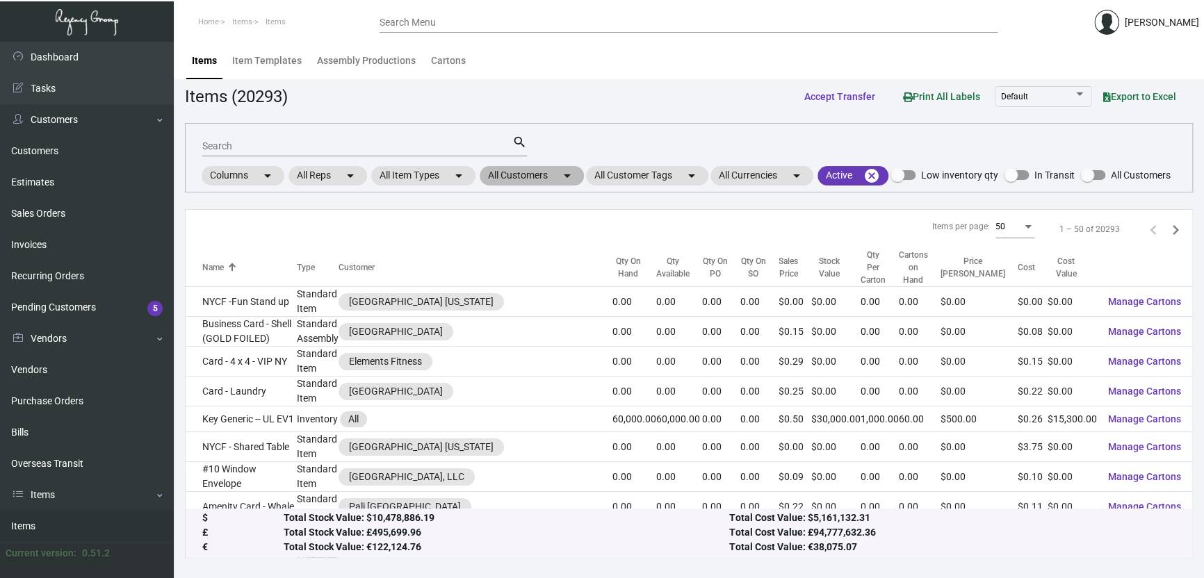
click at [515, 168] on mat-chip "All Customers arrow_drop_down" at bounding box center [532, 175] width 104 height 19
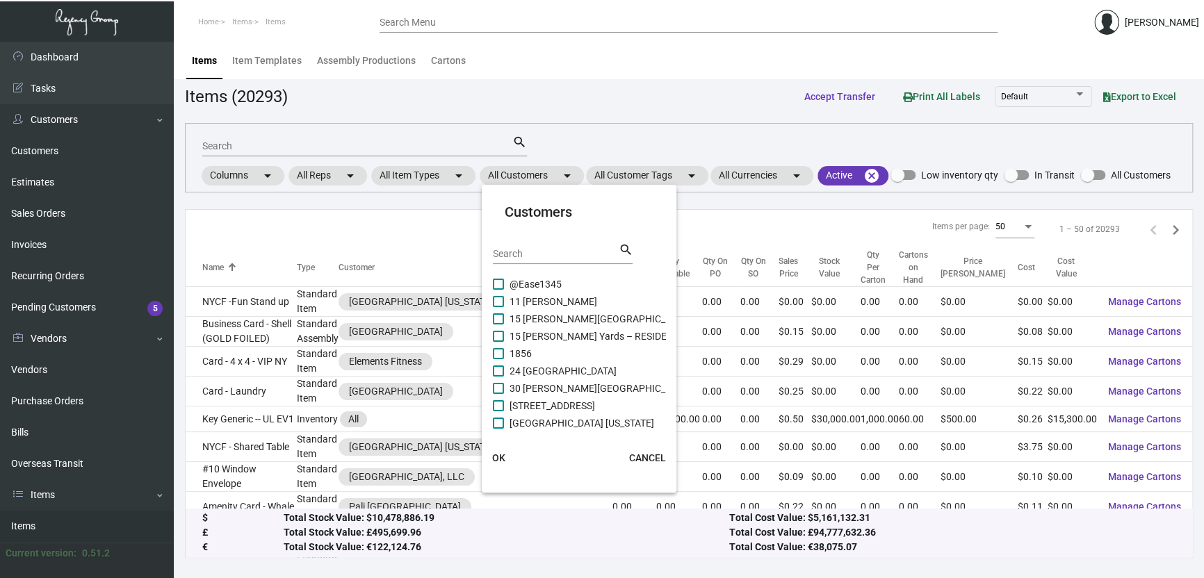
drag, startPoint x: 512, startPoint y: 245, endPoint x: 517, endPoint y: 261, distance: 17.4
click at [515, 258] on div "Search" at bounding box center [555, 254] width 125 height 22
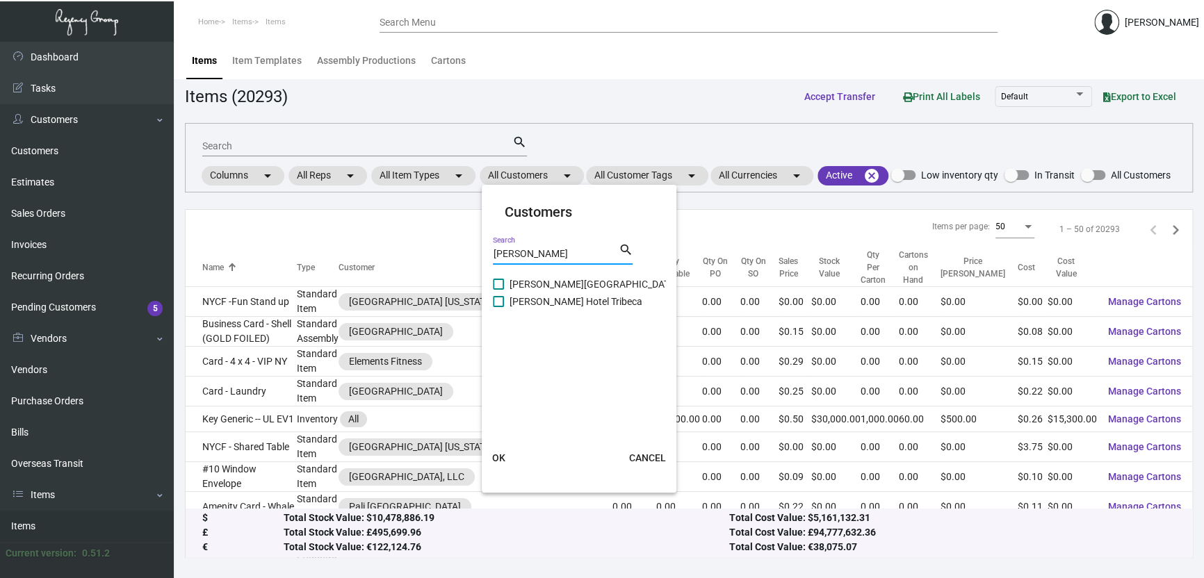
type input "[PERSON_NAME]"
click at [579, 280] on span "[PERSON_NAME][GEOGRAPHIC_DATA]" at bounding box center [594, 284] width 168 height 17
click at [499, 290] on input "[PERSON_NAME][GEOGRAPHIC_DATA]" at bounding box center [498, 290] width 1 height 1
checkbox input "true"
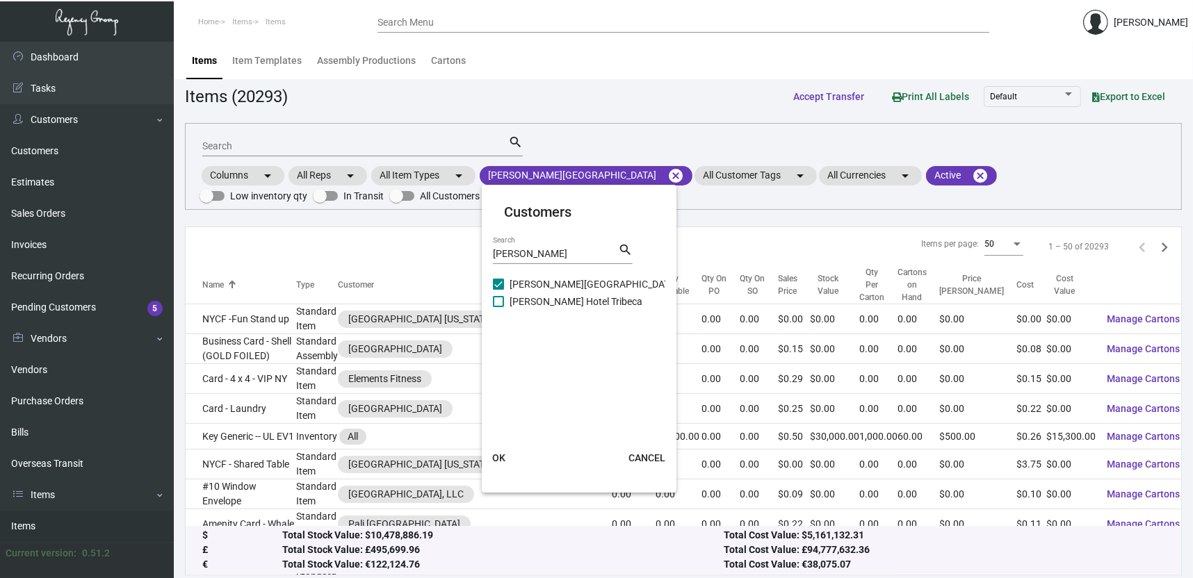
click at [496, 462] on span "OK" at bounding box center [498, 458] width 13 height 11
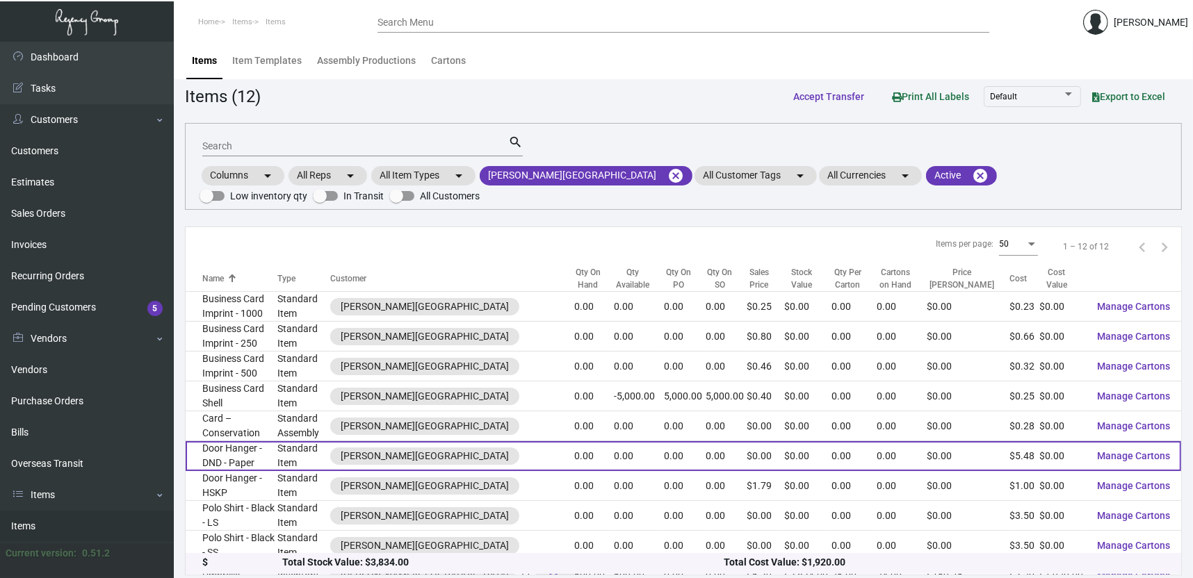
click at [266, 446] on td "Door Hanger - DND - Paper" at bounding box center [232, 457] width 92 height 30
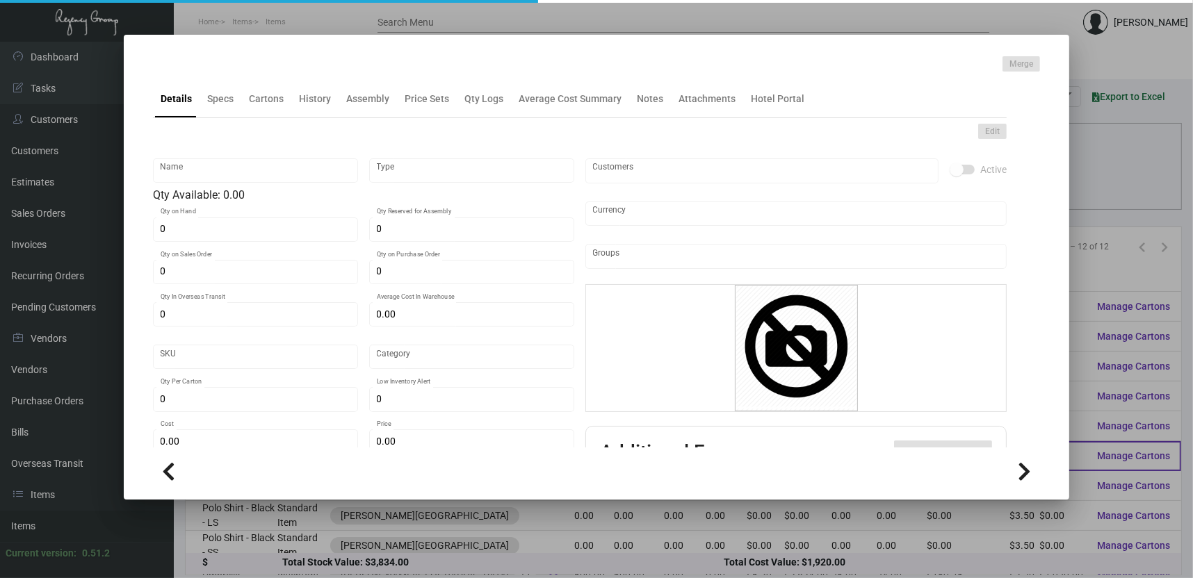
type input "Door Hanger - DND - Paper"
type input "Standard Item"
type input "$ 0.00"
type input "Standard"
type input "$ 5.475"
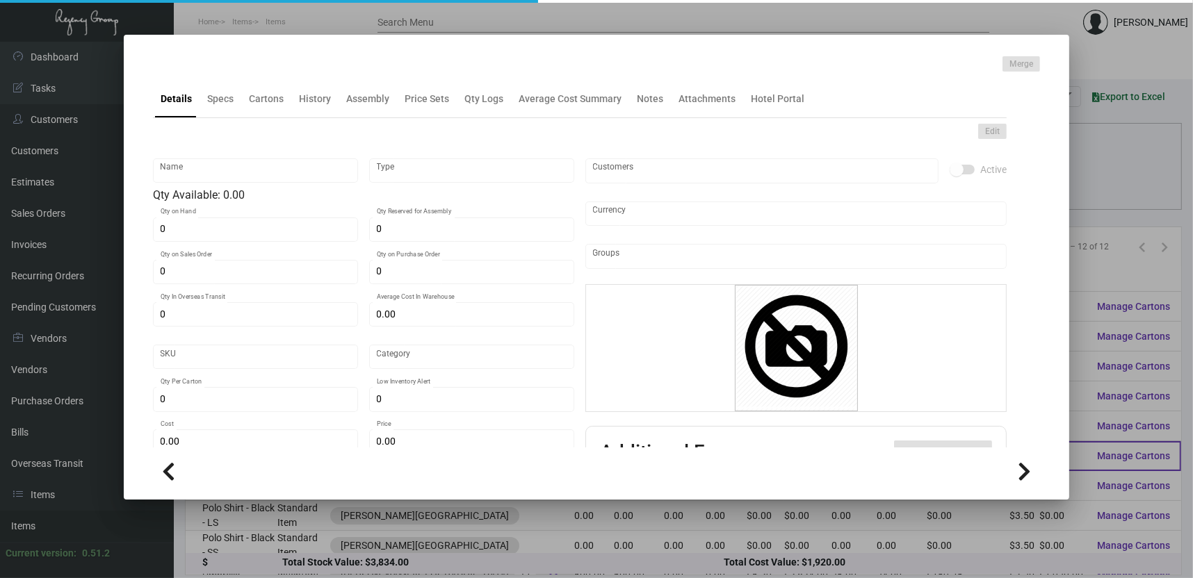
type input "$ 0.00"
checkbox input "true"
type input "United States Dollar $"
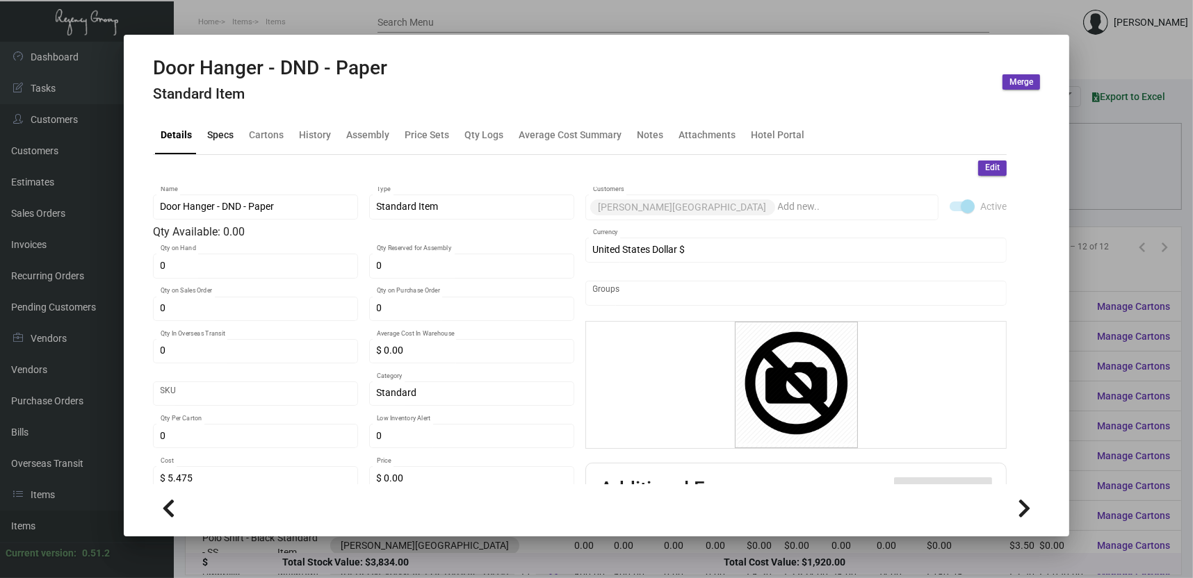
click at [227, 138] on div "Specs" at bounding box center [220, 135] width 26 height 15
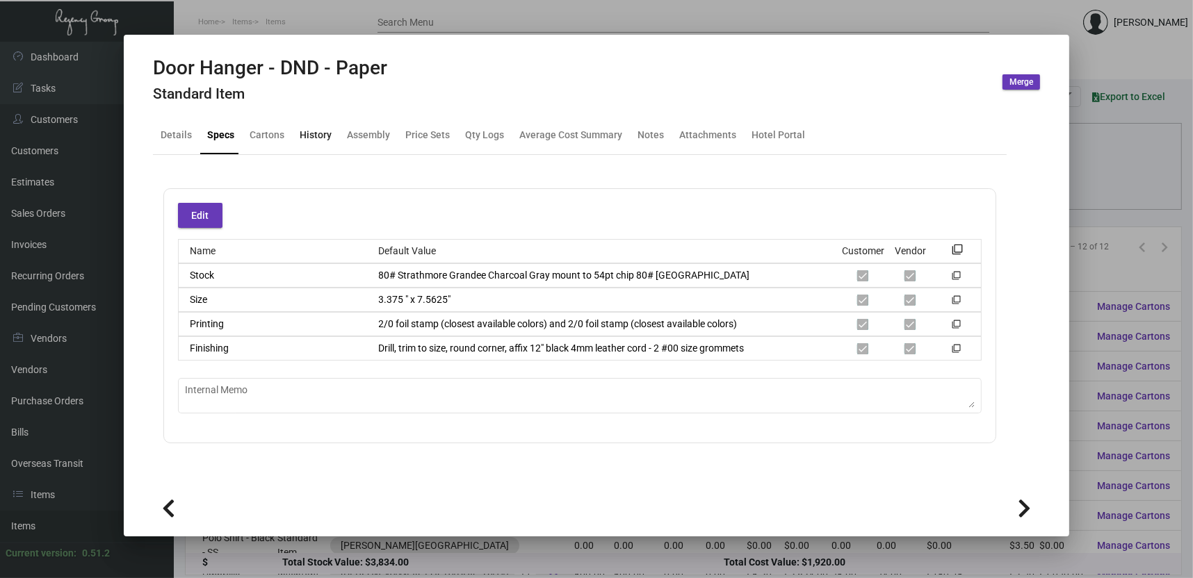
click at [311, 140] on div "History" at bounding box center [316, 135] width 32 height 15
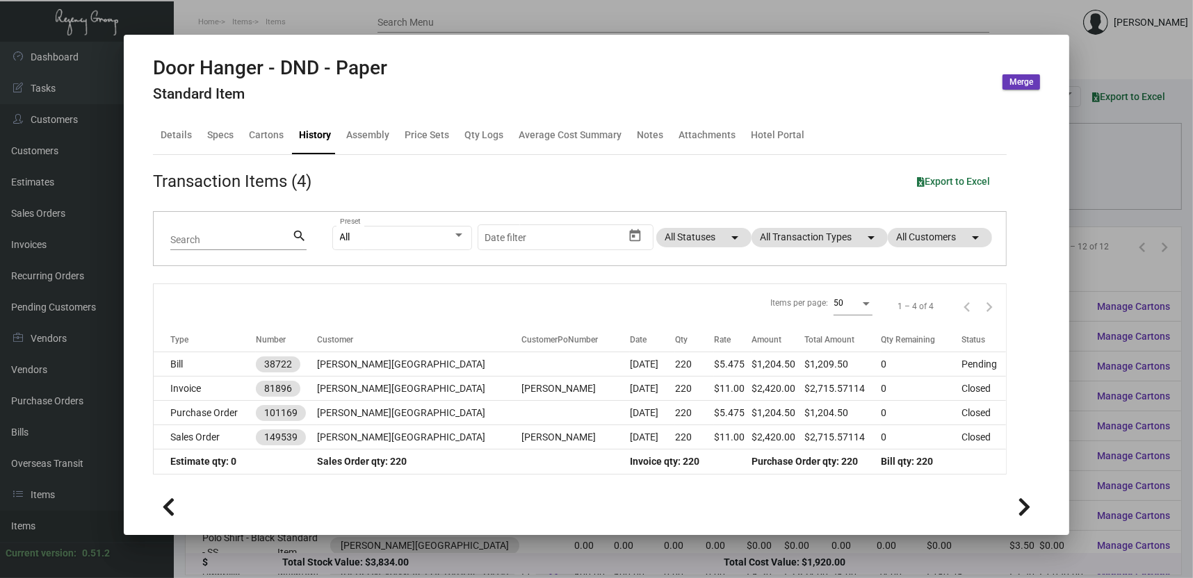
scroll to position [87, 0]
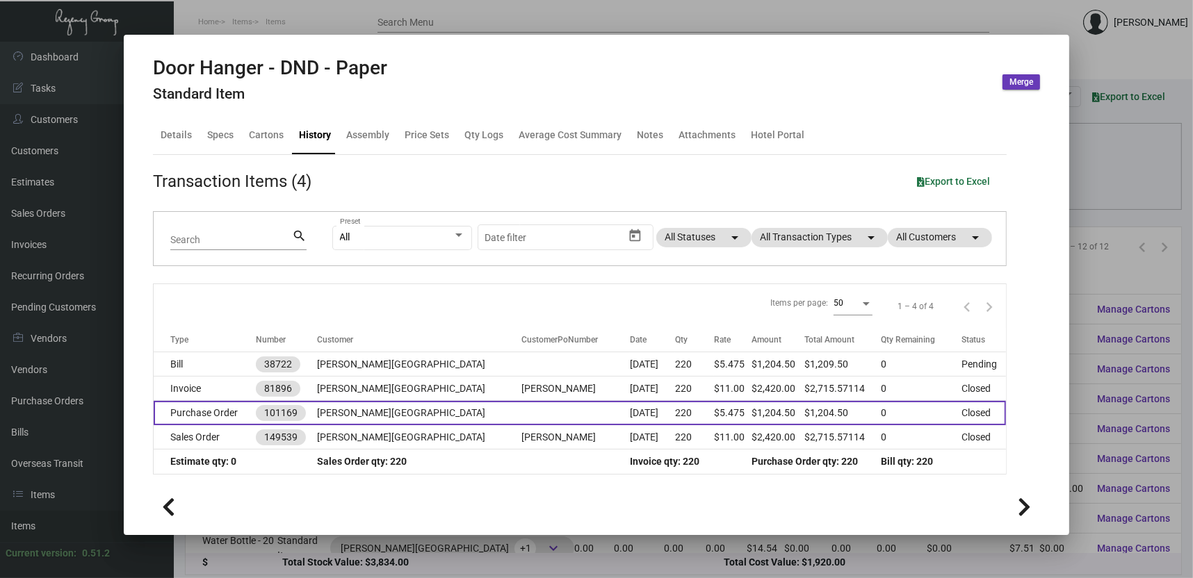
click at [364, 415] on td "[PERSON_NAME][GEOGRAPHIC_DATA]" at bounding box center [419, 413] width 204 height 24
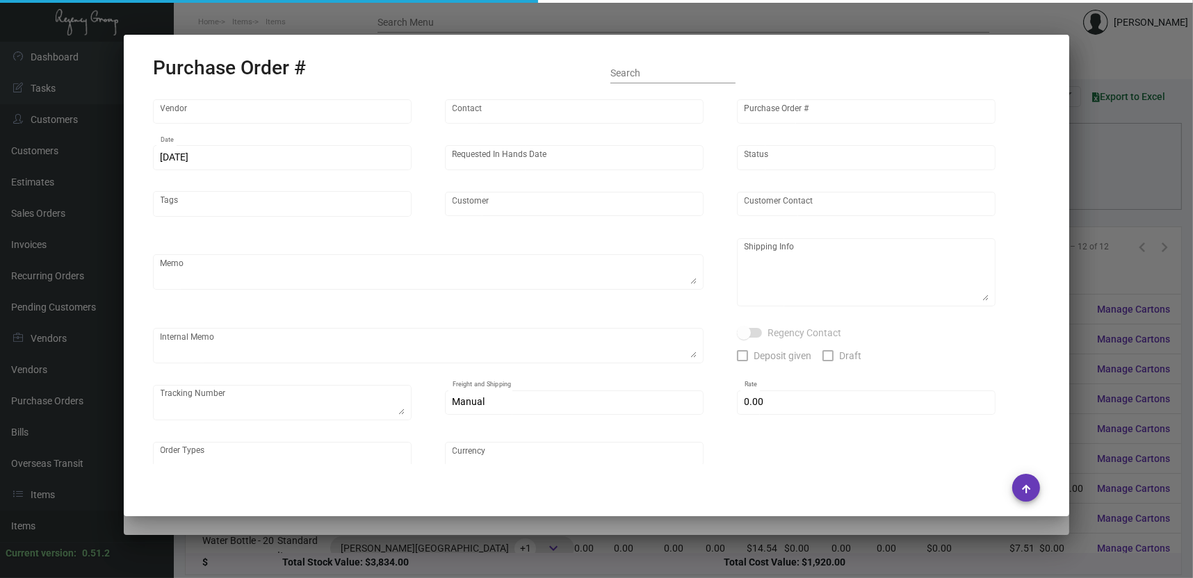
type input "[PERSON_NAME] Printing"
type input "[PERSON_NAME]"
type input "101169"
type input "[DATE]"
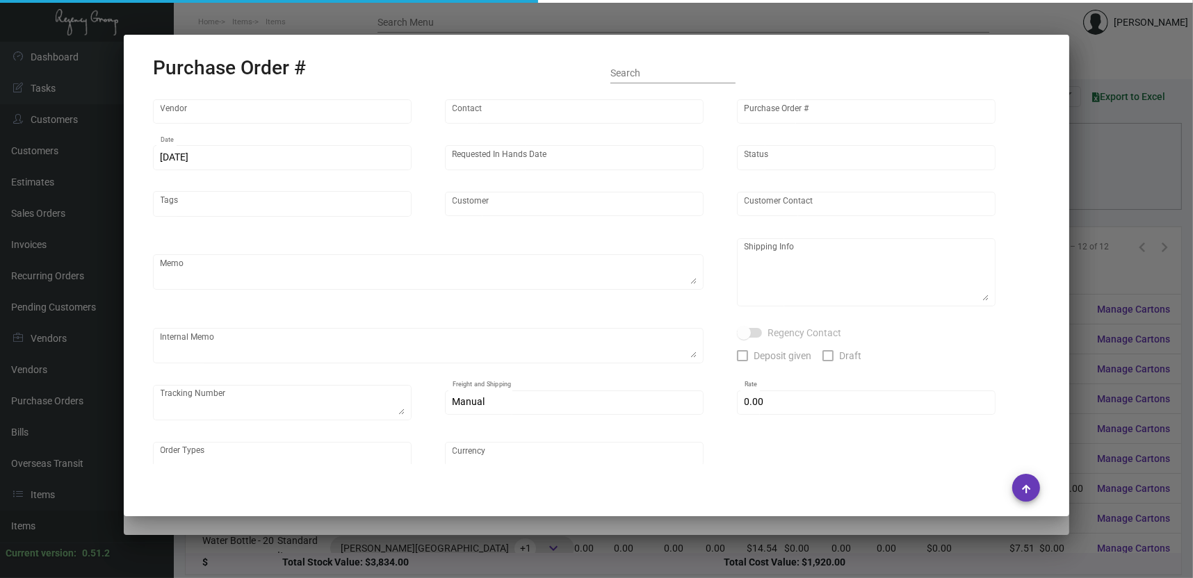
type input "[PERSON_NAME][GEOGRAPHIC_DATA]"
type input "[PERSON_NAME]"
type textarea "$200 die fee deducted for actual job; reference quote dated [DATE]. The foil MU…"
type textarea "[PERSON_NAME][GEOGRAPHIC_DATA] - [PERSON_NAME] [STREET_ADDRESS][US_STATE]"
type textarea "[DATE] - Sample to [PERSON_NAME] - 1Z1AY2760392729392 [DATE] - Art approved ven…"
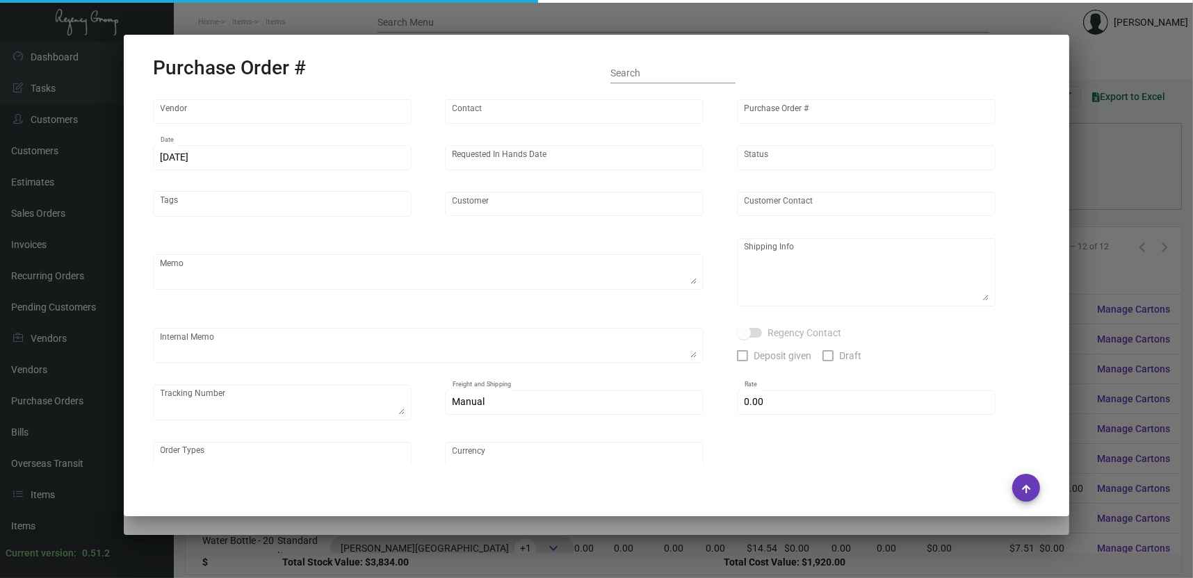
type input "$ 0.00"
type input "United States Dollar $"
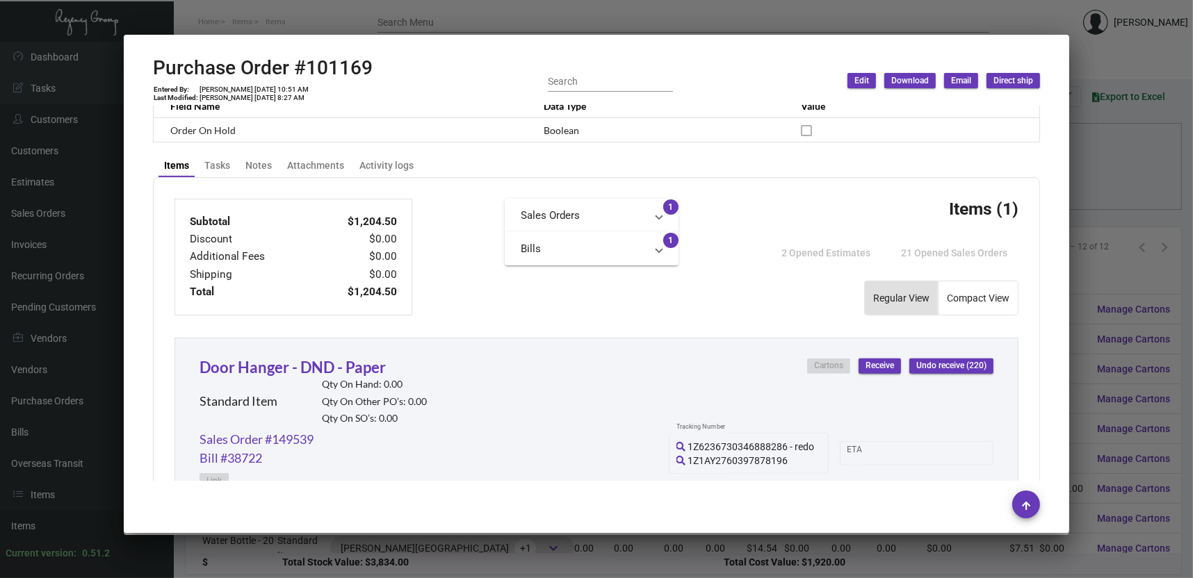
scroll to position [747, 0]
